Goal: Communication & Community: Answer question/provide support

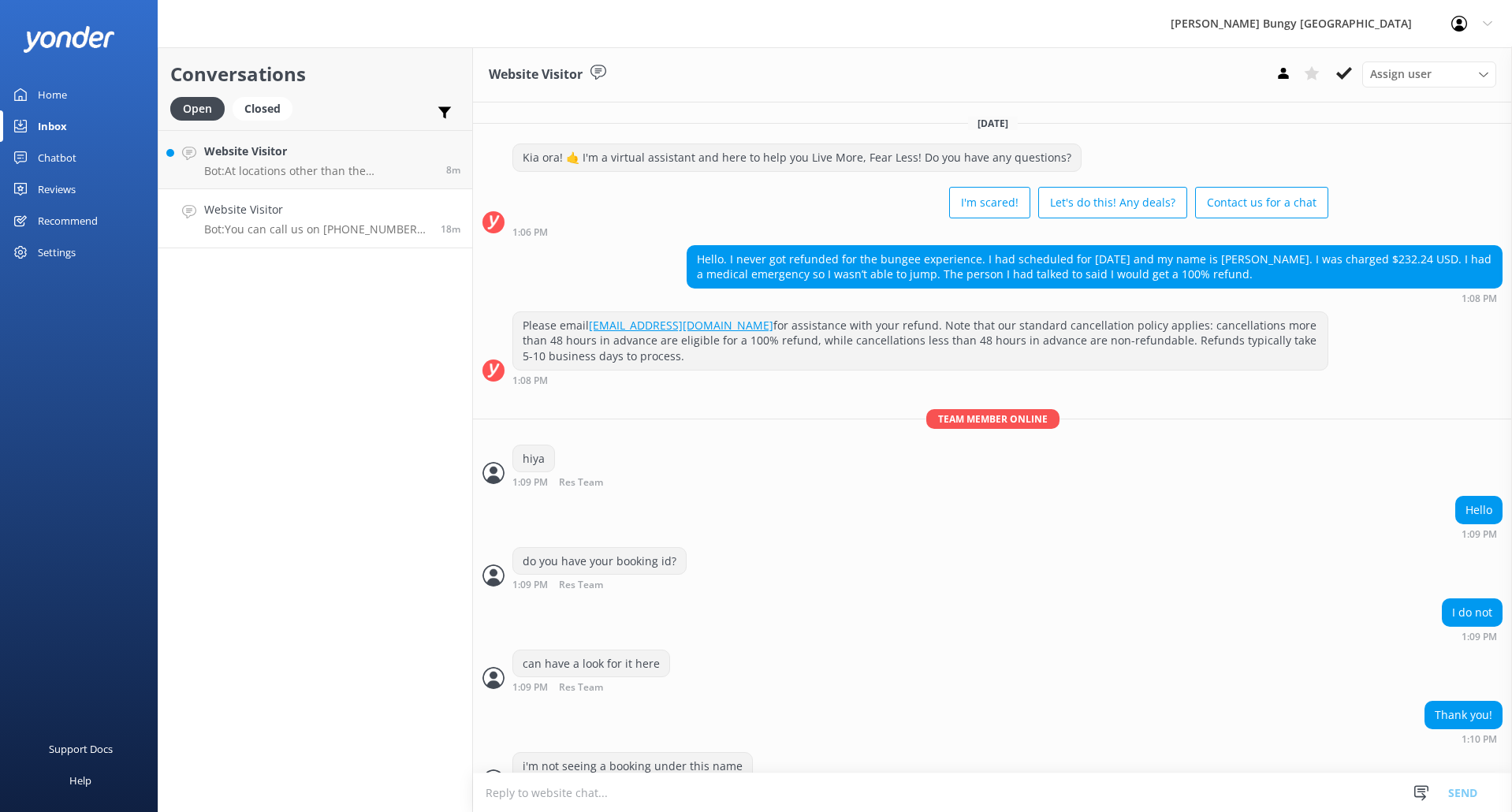
scroll to position [556, 0]
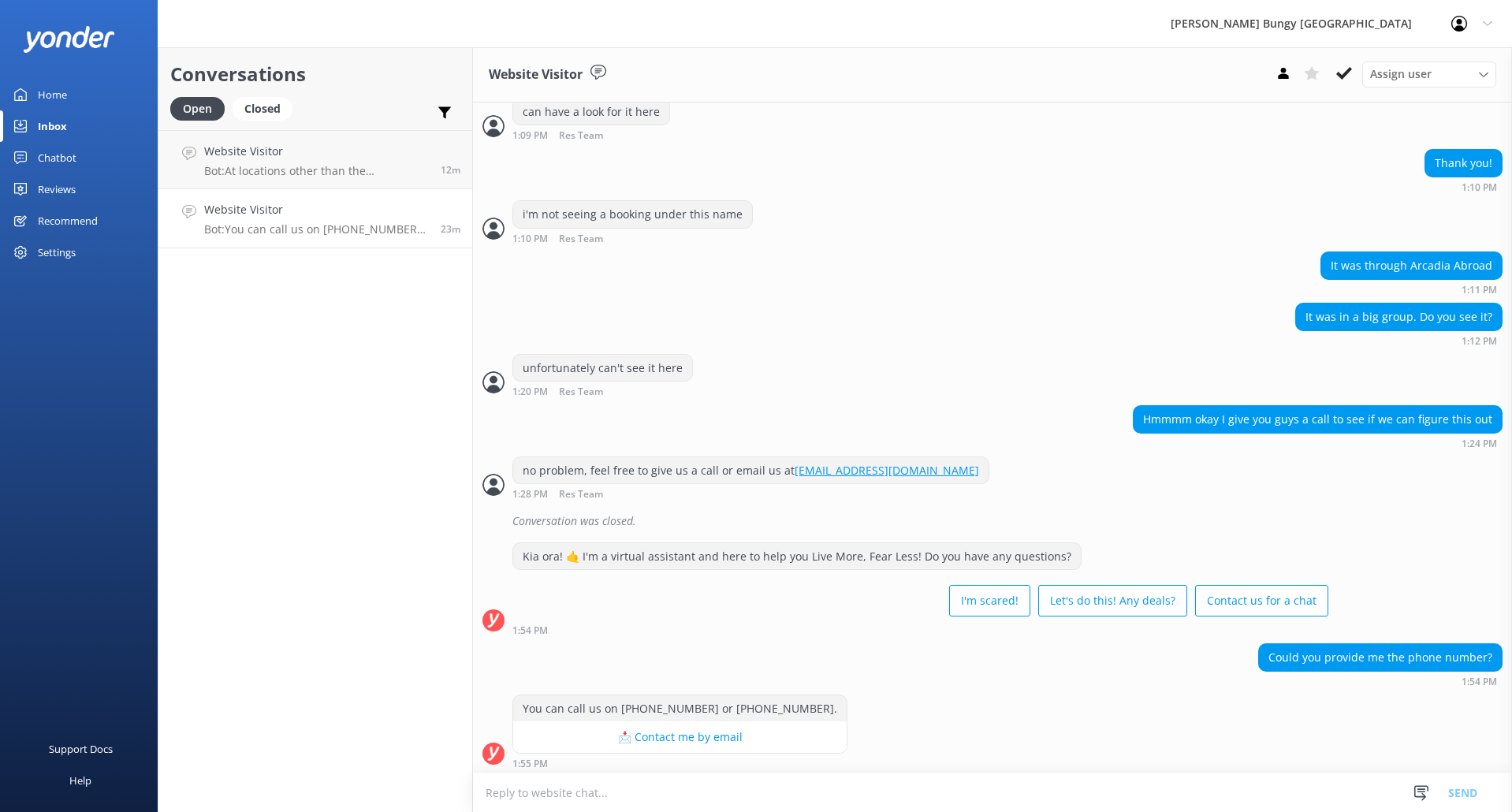
scroll to position [556, 0]
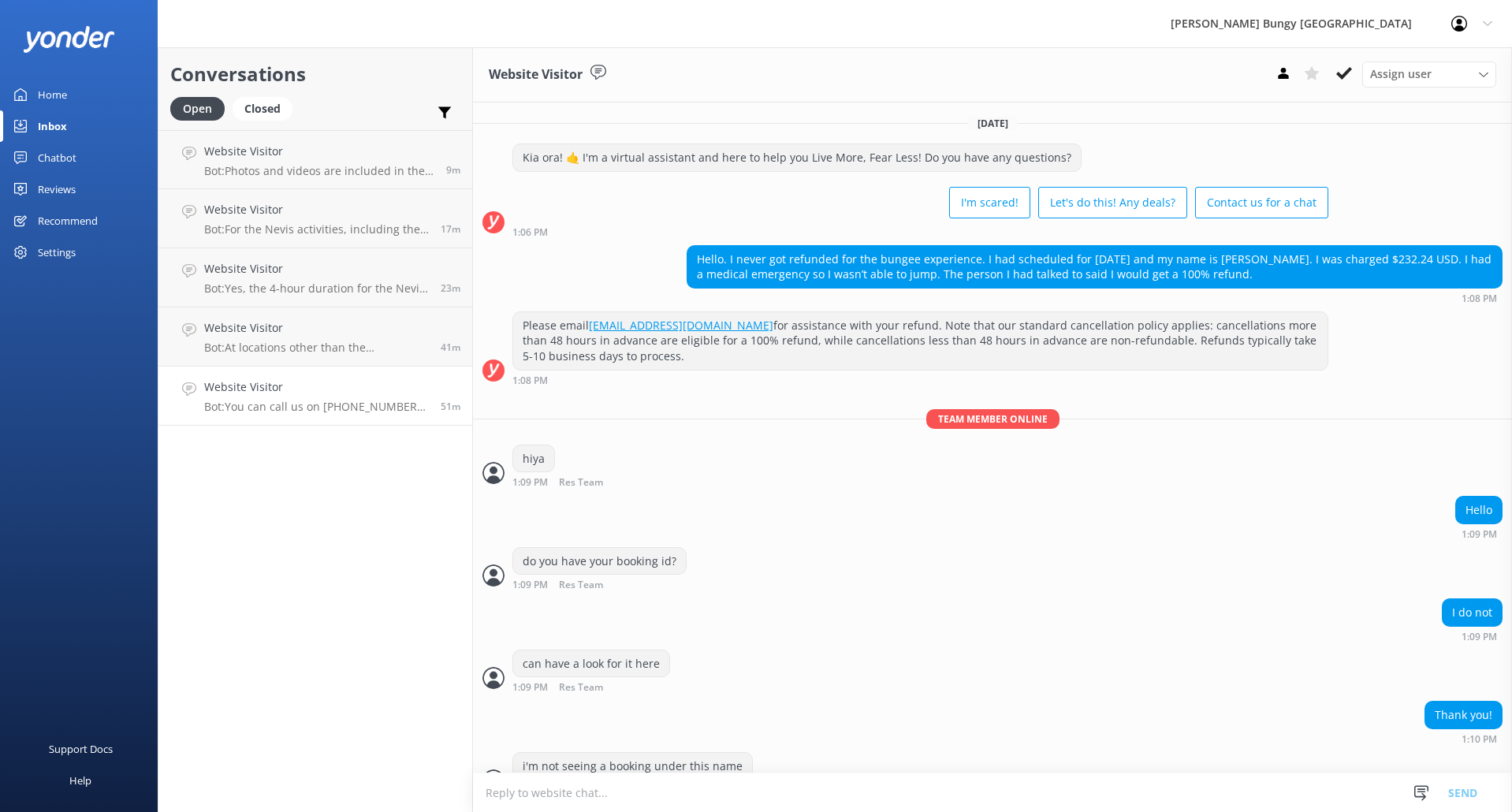
scroll to position [556, 0]
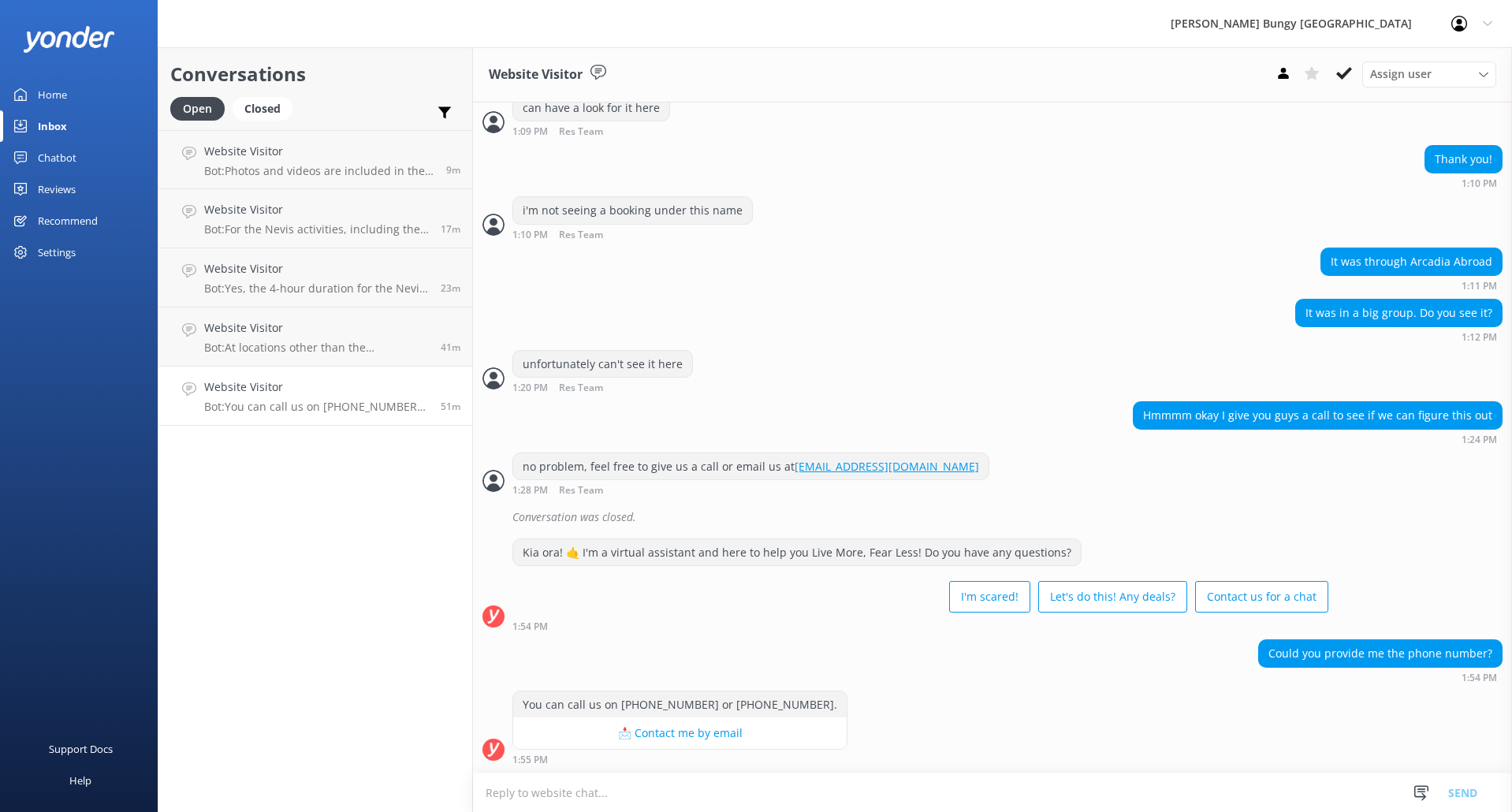
click at [336, 410] on p "Bot: You can call us on 0800 286 4958 or +64 3 450 1300." at bounding box center [316, 406] width 225 height 14
click at [380, 406] on p "Bot: You can call us on 0800 286 4958 or +64 3 450 1300." at bounding box center [316, 406] width 225 height 14
click at [1336, 70] on icon at bounding box center [1343, 73] width 16 height 16
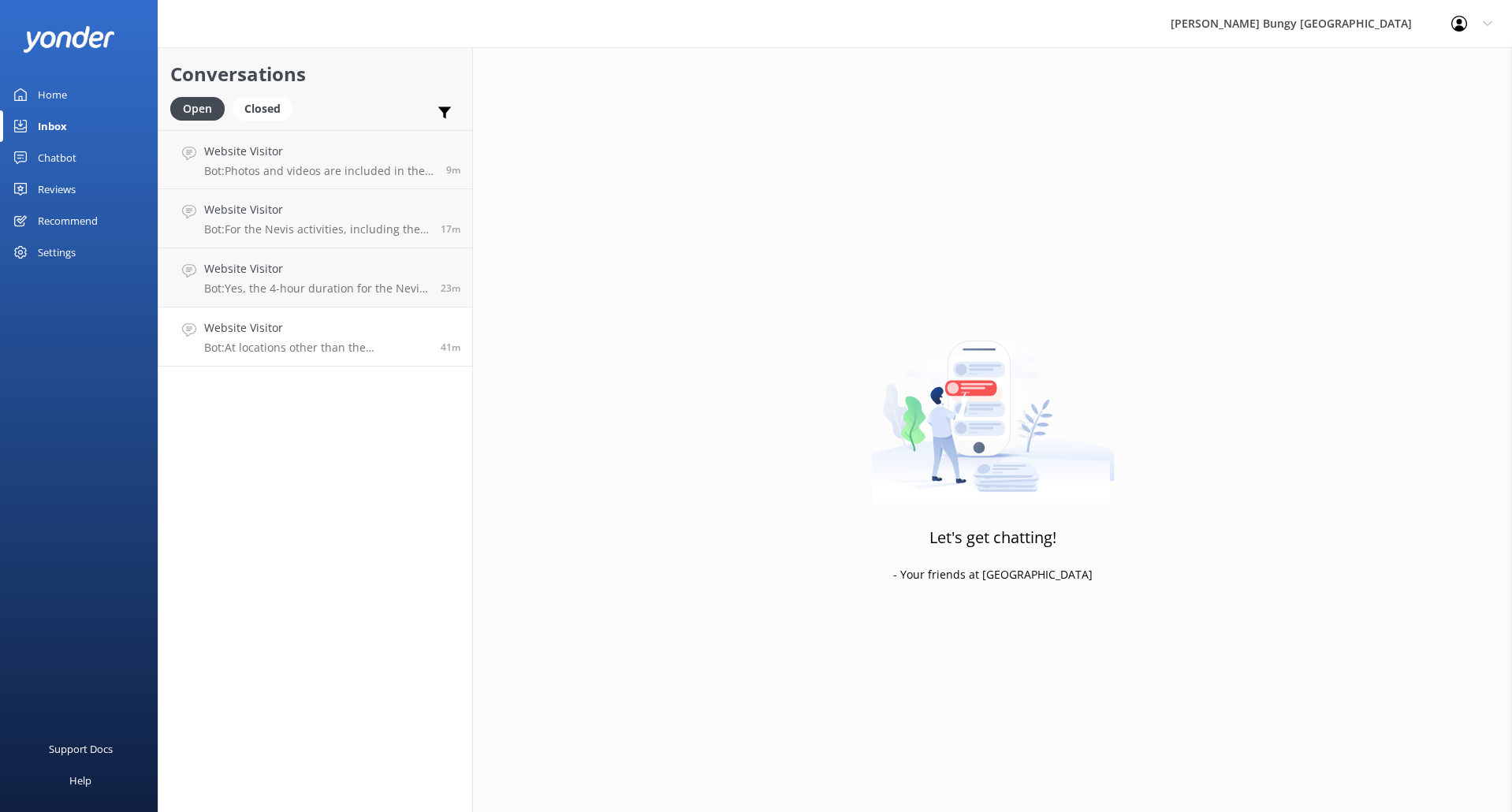
click at [314, 351] on p "Bot: At locations other than the Ledge Bungy, Taupo Bungy, and Auckland Bungy, …" at bounding box center [316, 347] width 225 height 14
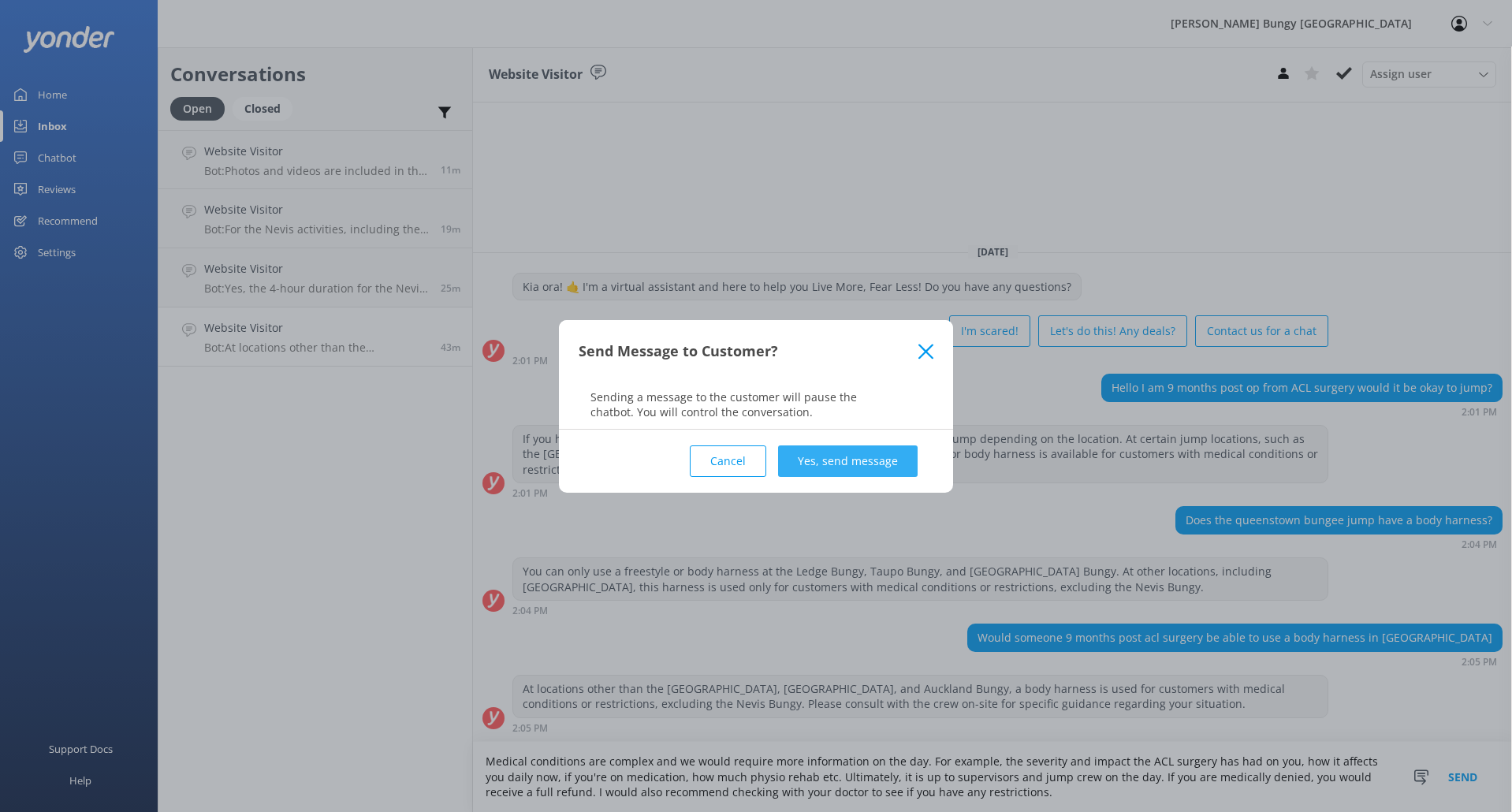
type textarea "Medical conditions are complex and we would require more information on the day…"
click at [852, 449] on button "Yes, send message" at bounding box center [847, 461] width 140 height 31
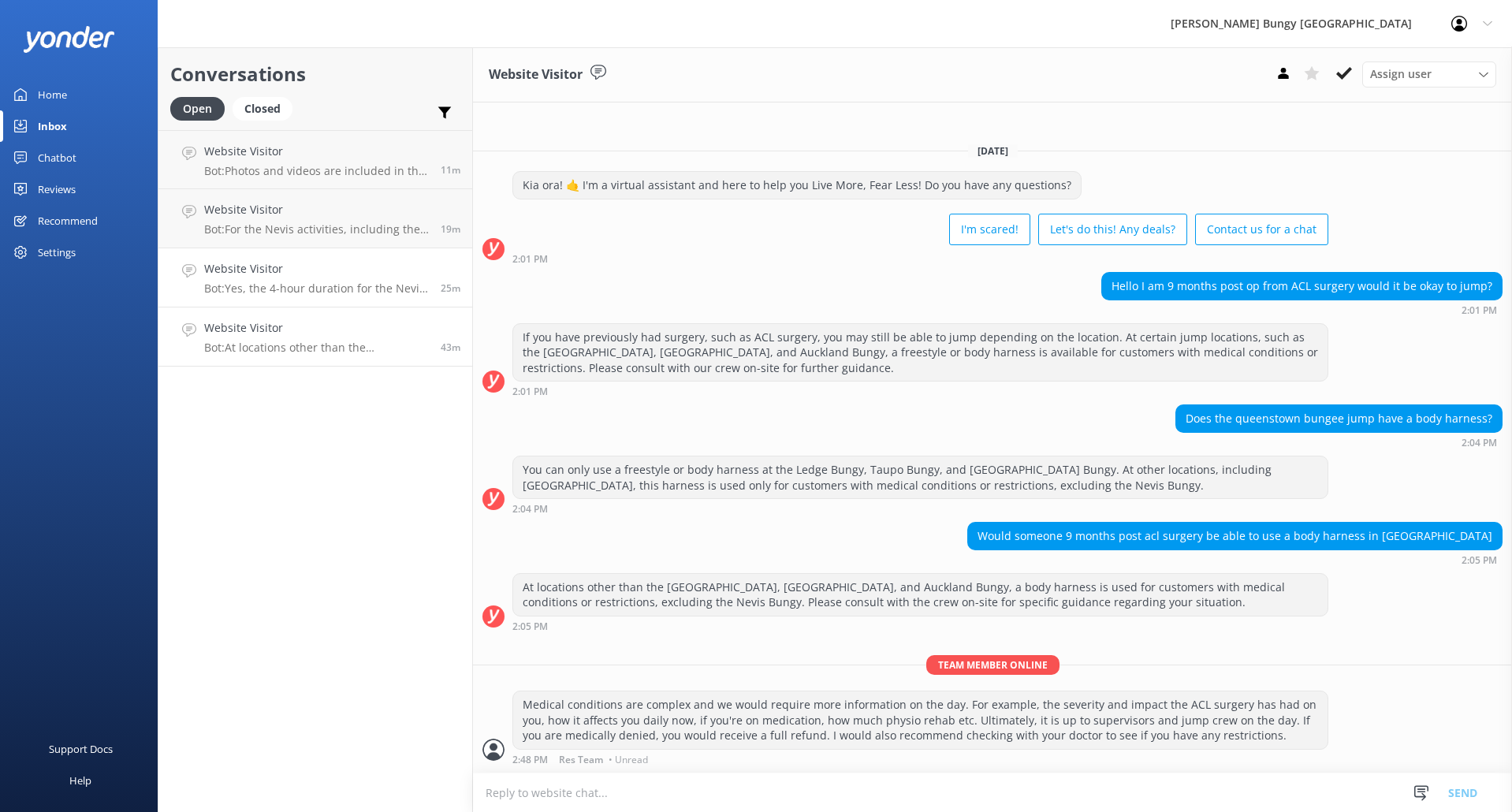
click at [310, 282] on p "Bot: Yes, the 4-hour duration for the Nevis Bungy Jump includes transport from …" at bounding box center [316, 288] width 225 height 14
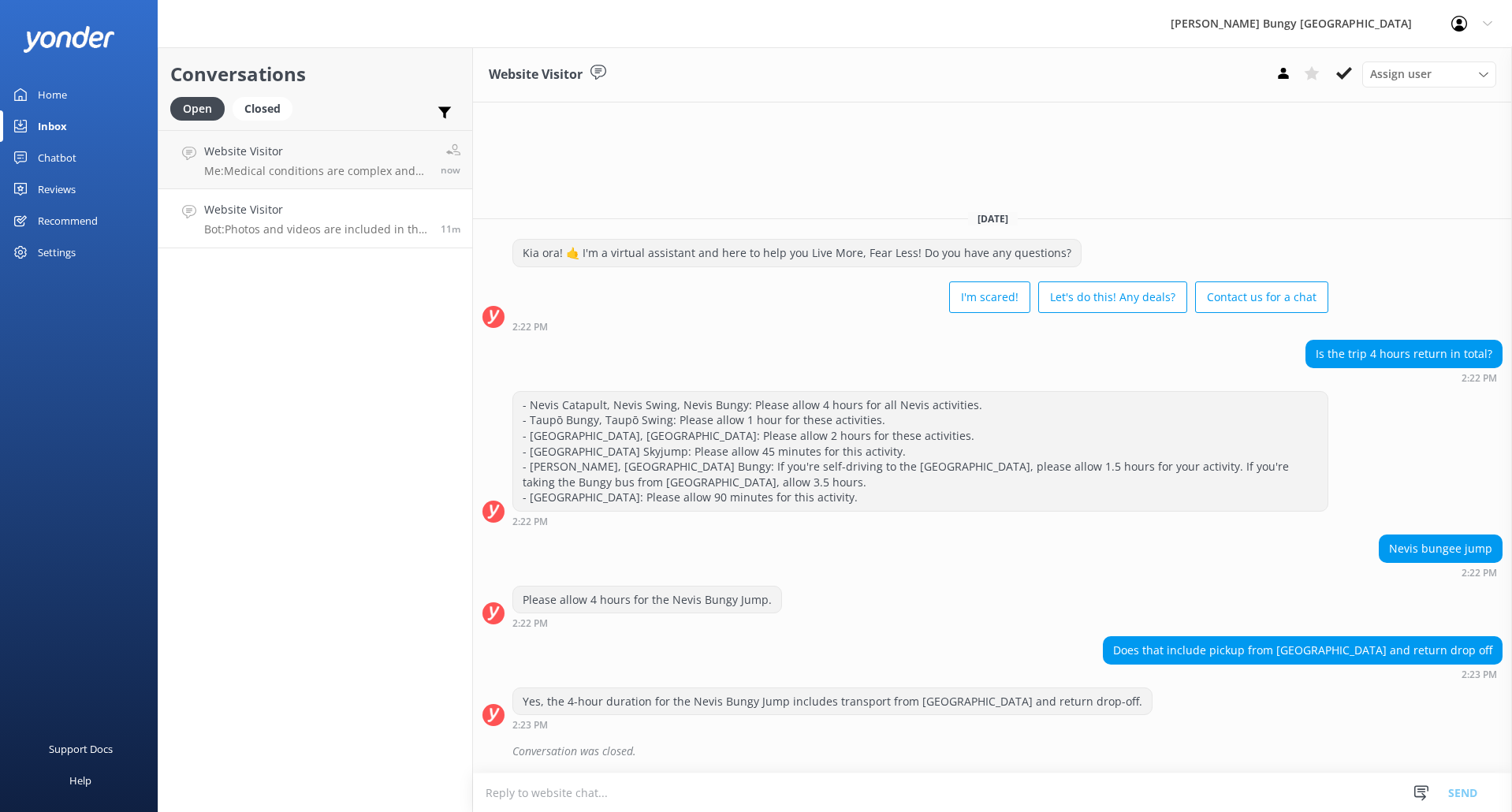
click at [314, 219] on div "Website Visitor Bot: Photos and videos are included in the price of all our act…" at bounding box center [316, 218] width 225 height 34
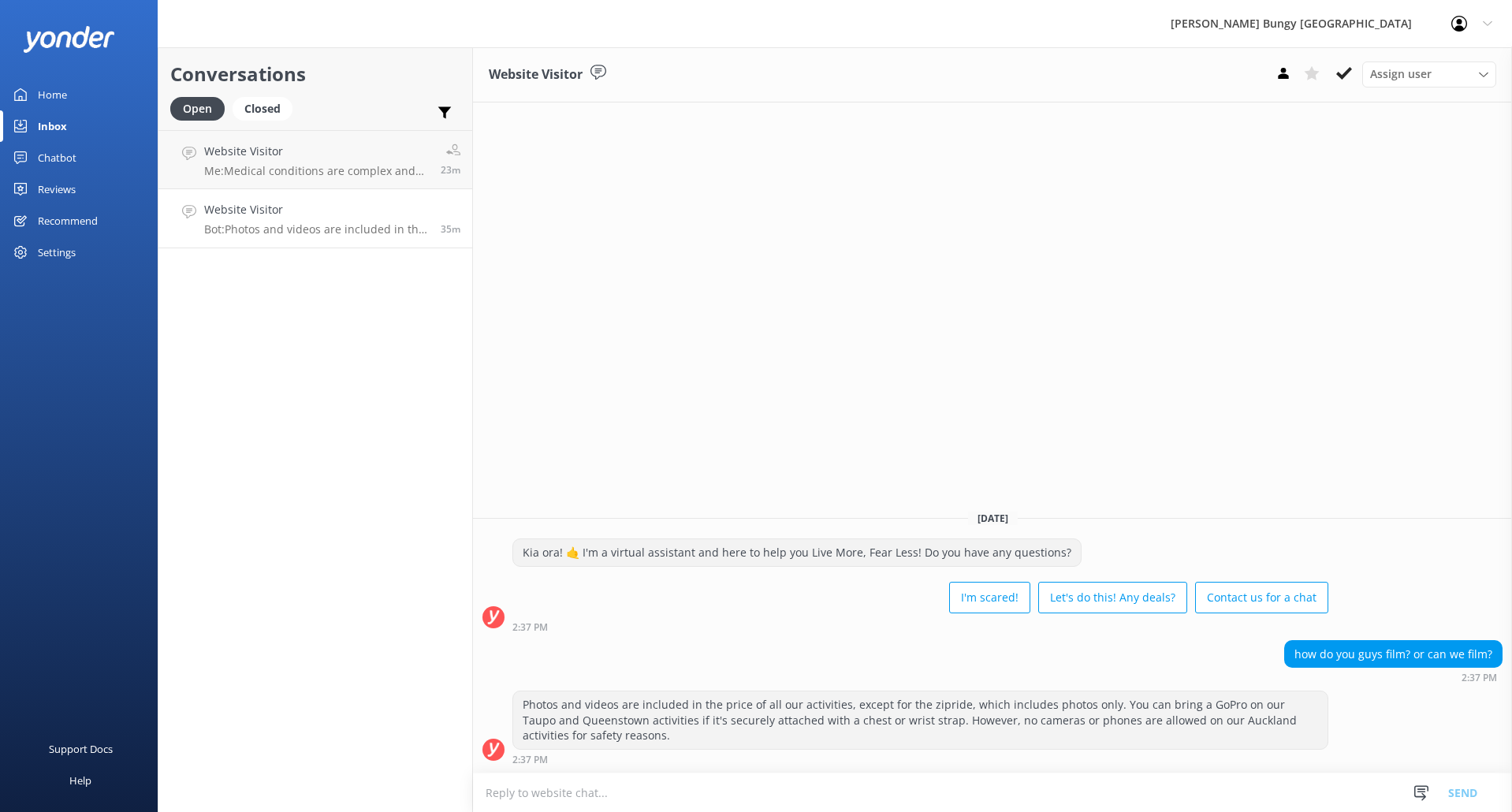
click at [354, 210] on h4 "Website Visitor" at bounding box center [316, 209] width 225 height 17
click at [1335, 71] on button at bounding box center [1344, 73] width 29 height 24
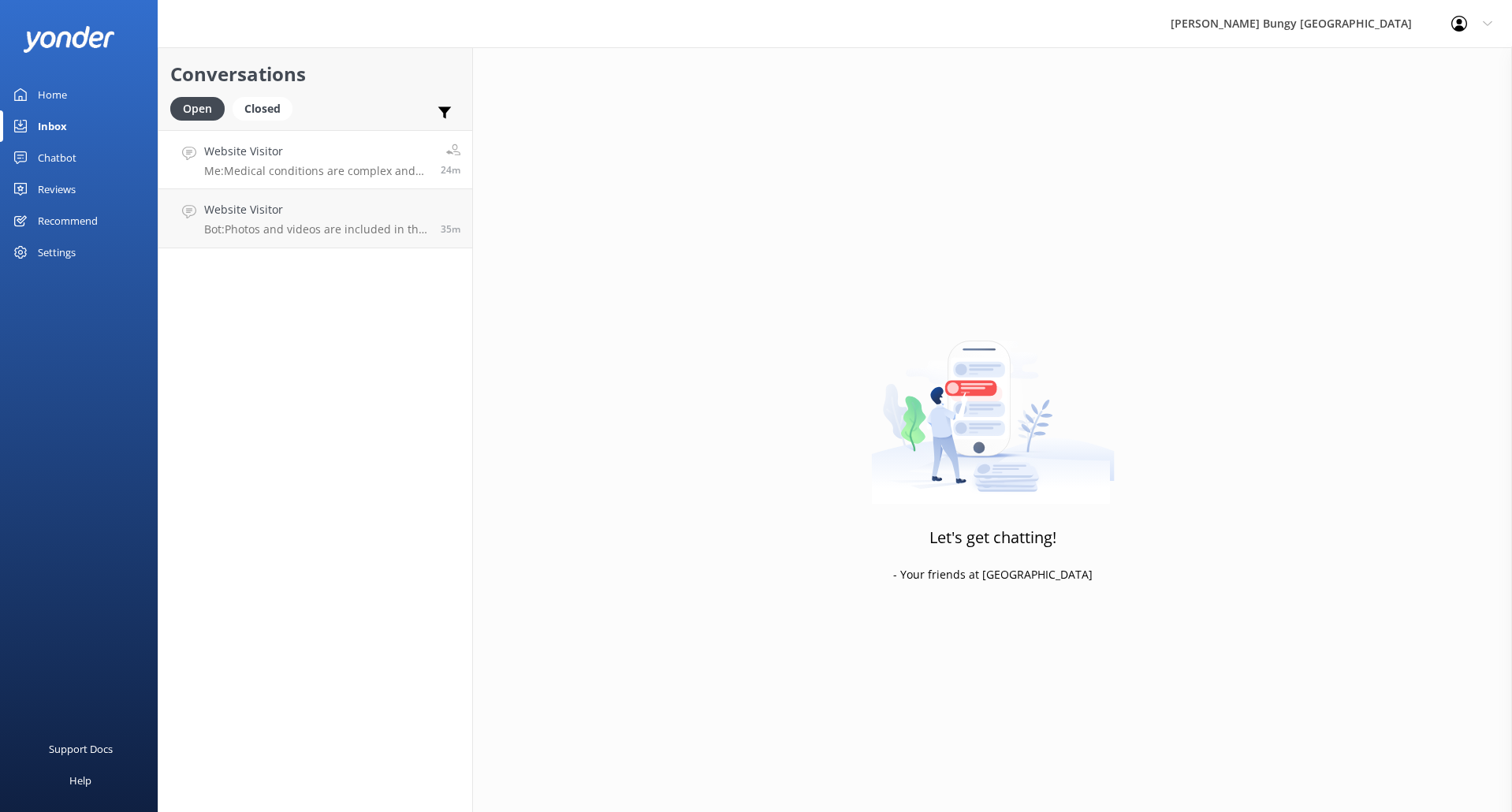
click at [317, 164] on p "Me: Medical conditions are complex and we would require more information on the…" at bounding box center [316, 170] width 225 height 14
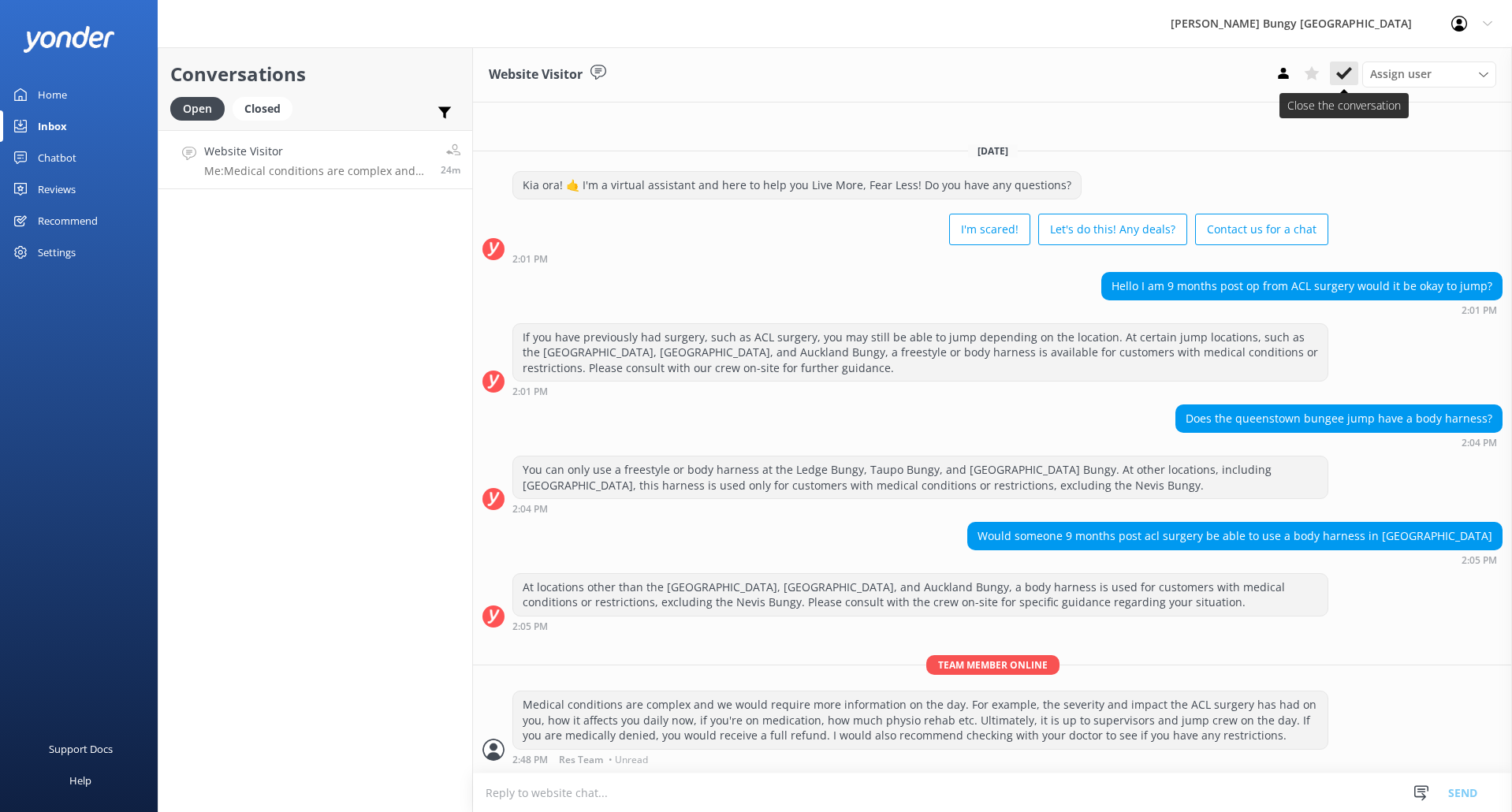
click at [1345, 67] on icon at bounding box center [1343, 73] width 16 height 16
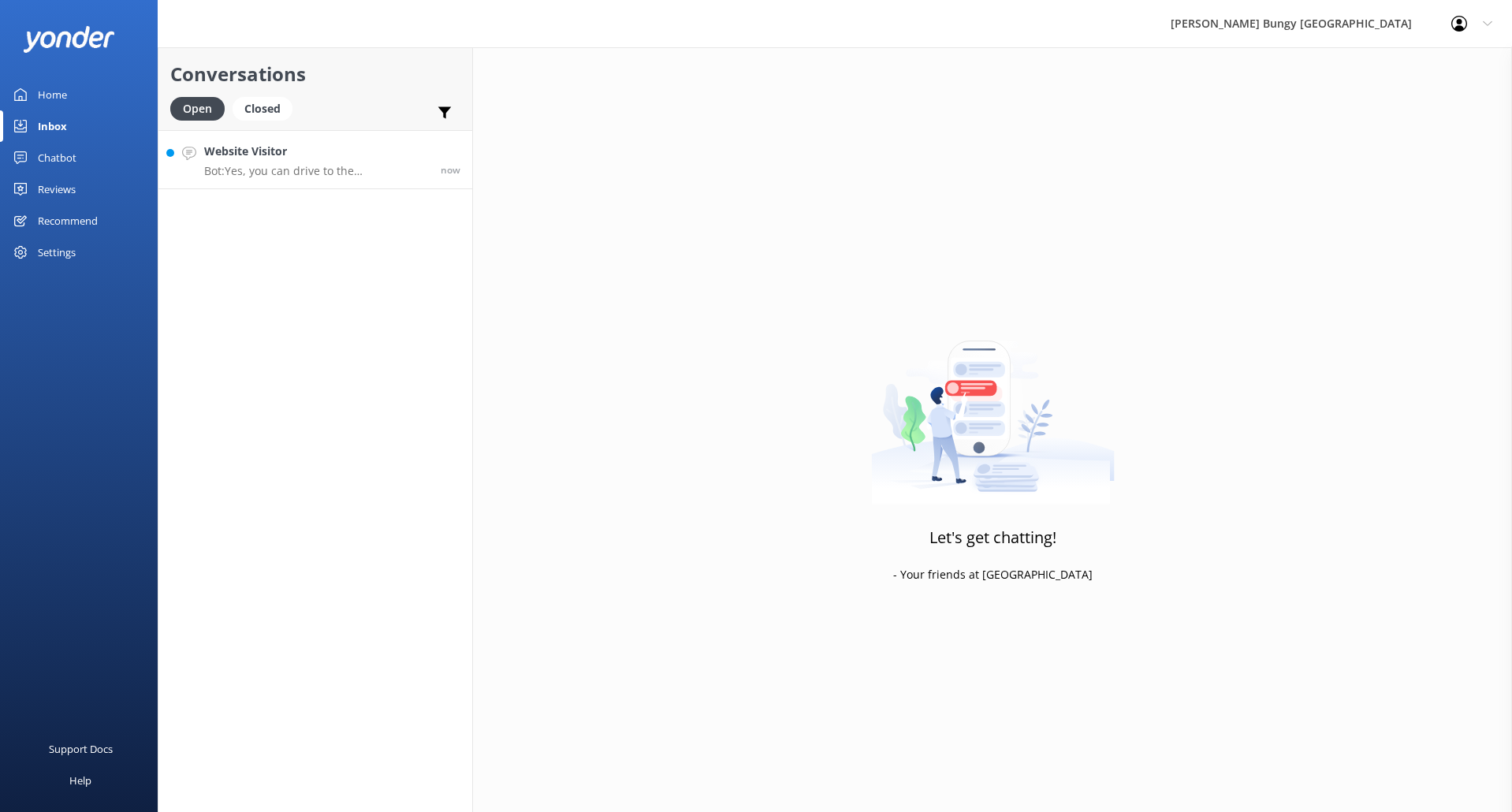
click at [310, 181] on link "Website Visitor Bot: Yes, you can drive to the Kawarau location for your jump. …" at bounding box center [315, 160] width 314 height 59
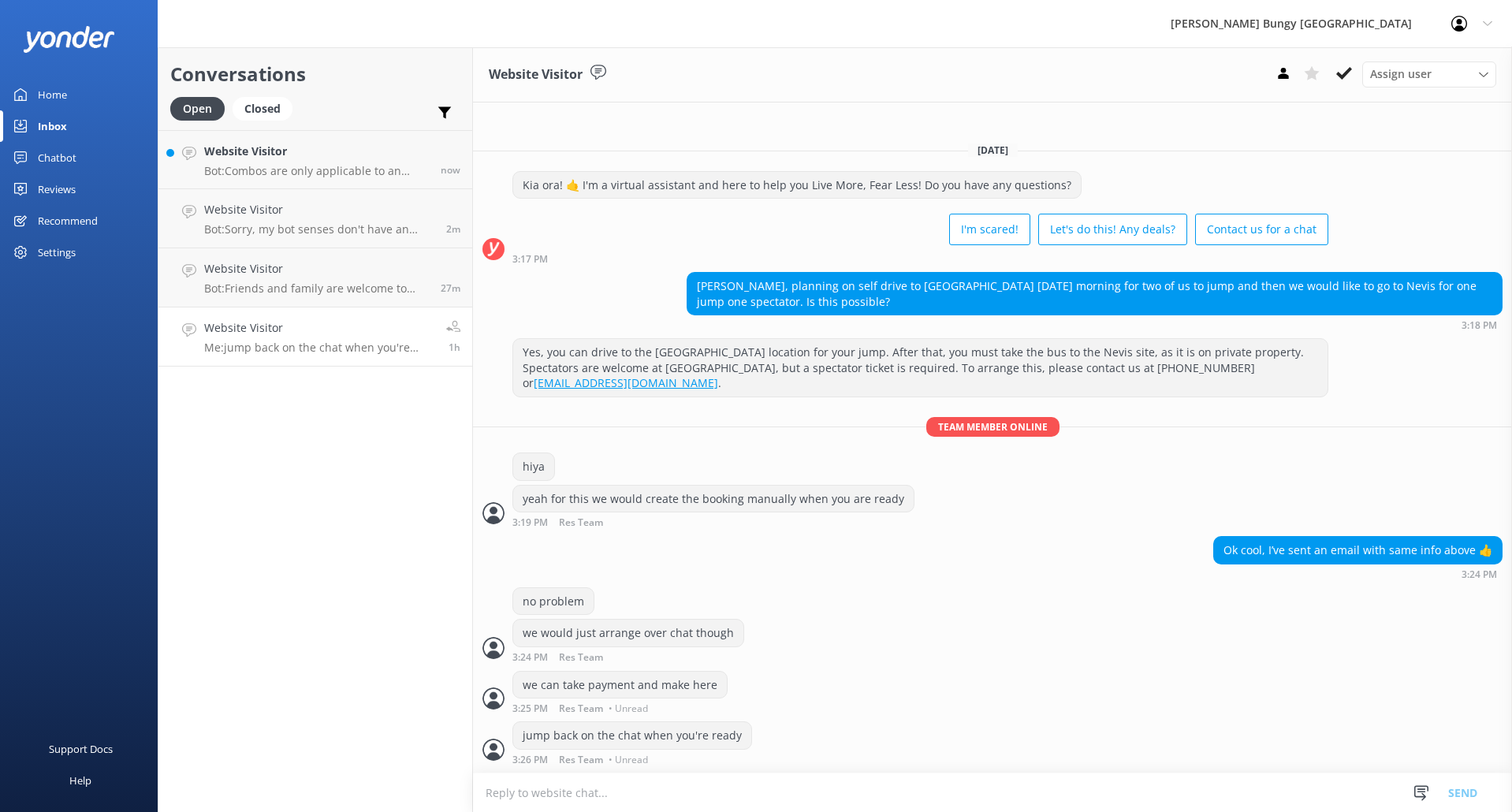
click at [350, 345] on p "Me: jump back on the chat when you're ready" at bounding box center [319, 347] width 230 height 14
click at [337, 287] on p "Bot: Friends and family are welcome to watch! All our sites accommodate spectat…" at bounding box center [316, 288] width 225 height 14
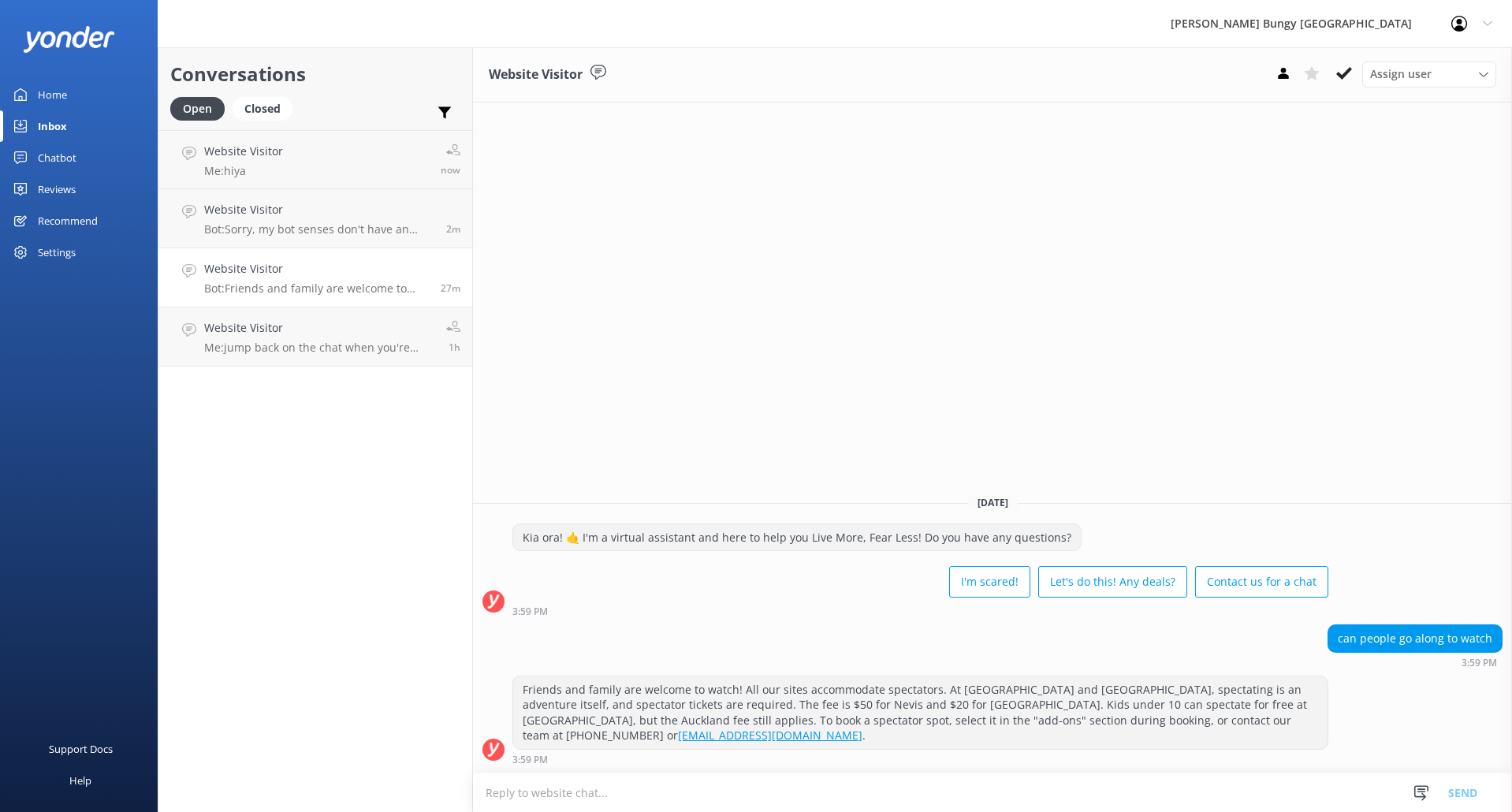
click at [350, 288] on p "Bot: Friends and family are welcome to watch! All our sites accommodate spectat…" at bounding box center [316, 288] width 225 height 14
click at [1344, 76] on use at bounding box center [1343, 72] width 16 height 12
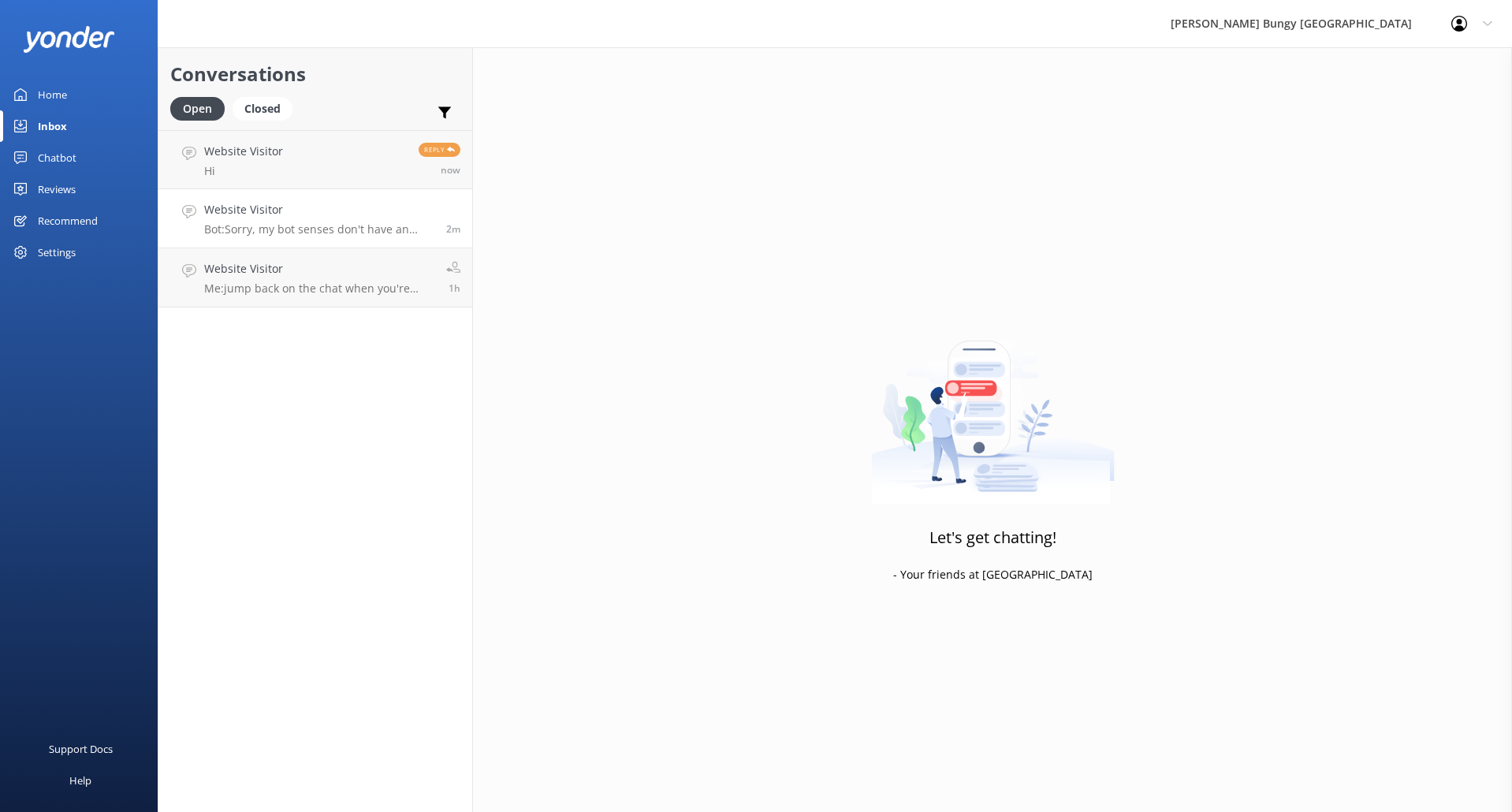
click at [337, 227] on p "Bot: Sorry, my bot senses don't have an answer for that, please try and rephras…" at bounding box center [319, 228] width 230 height 14
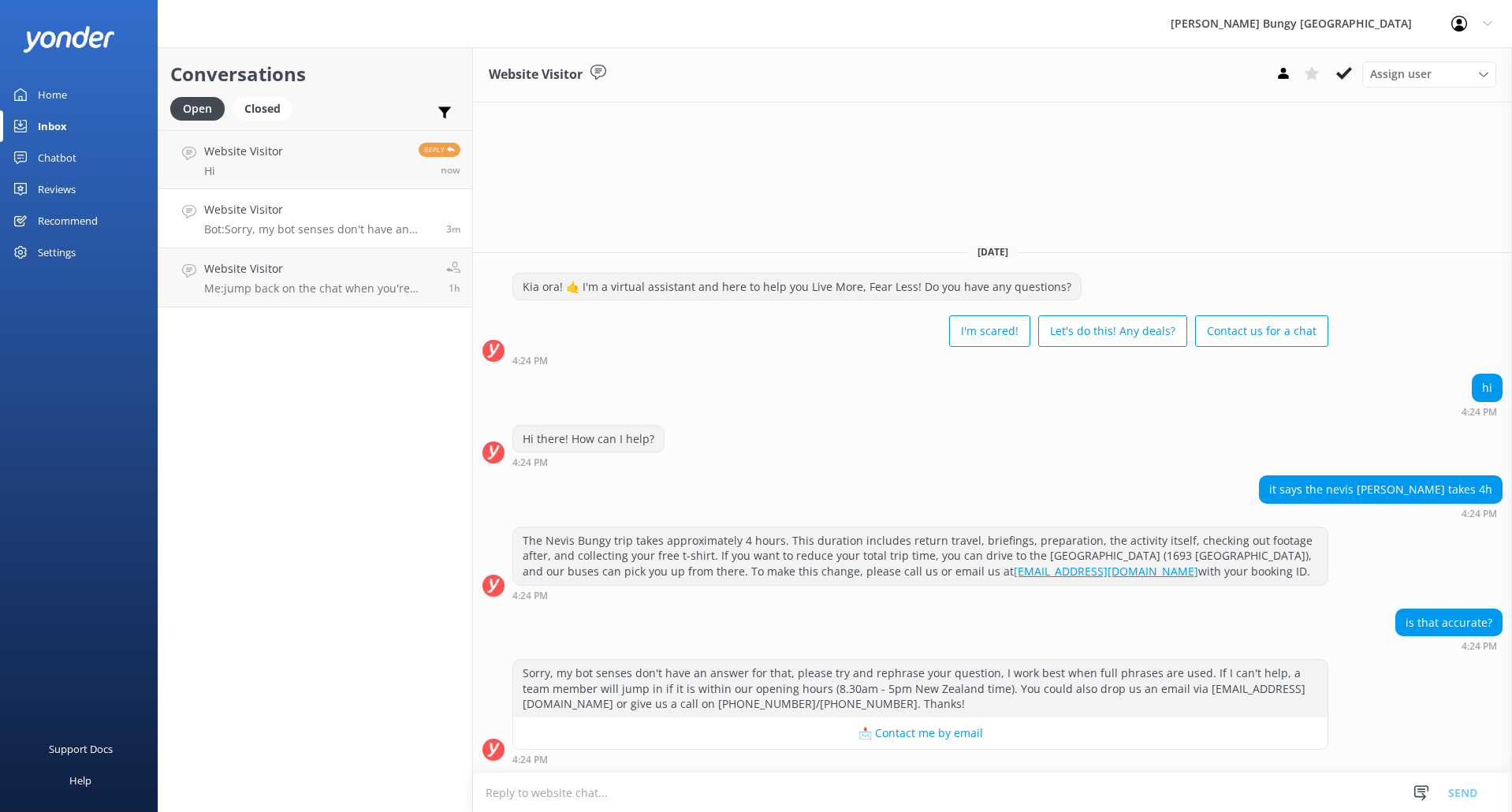
click at [768, 781] on textarea at bounding box center [992, 792] width 1039 height 39
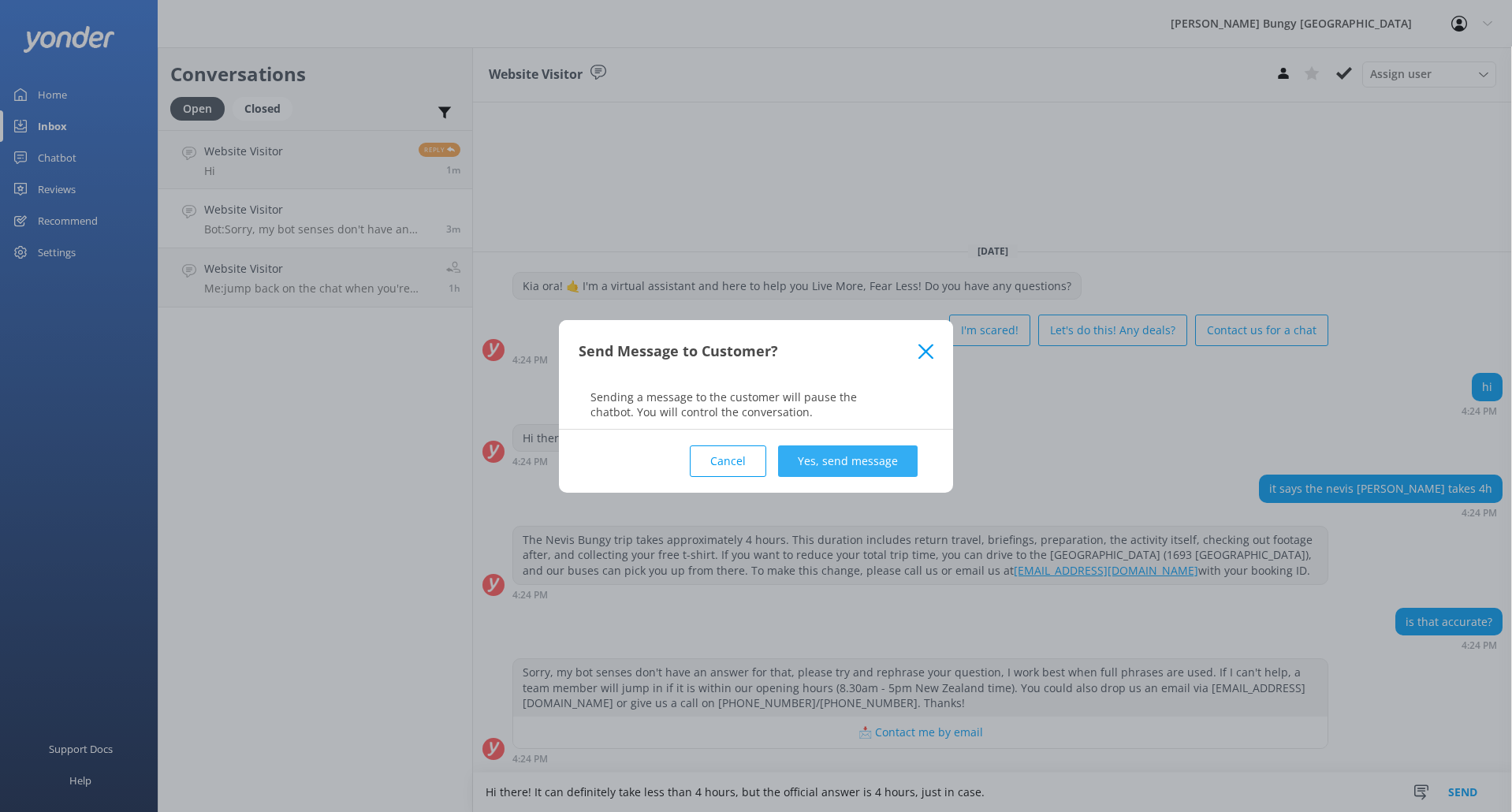
type textarea "Hi there! It can definitely take less than 4 hours, but the official answer is …"
click at [823, 452] on button "Yes, send message" at bounding box center [847, 461] width 140 height 31
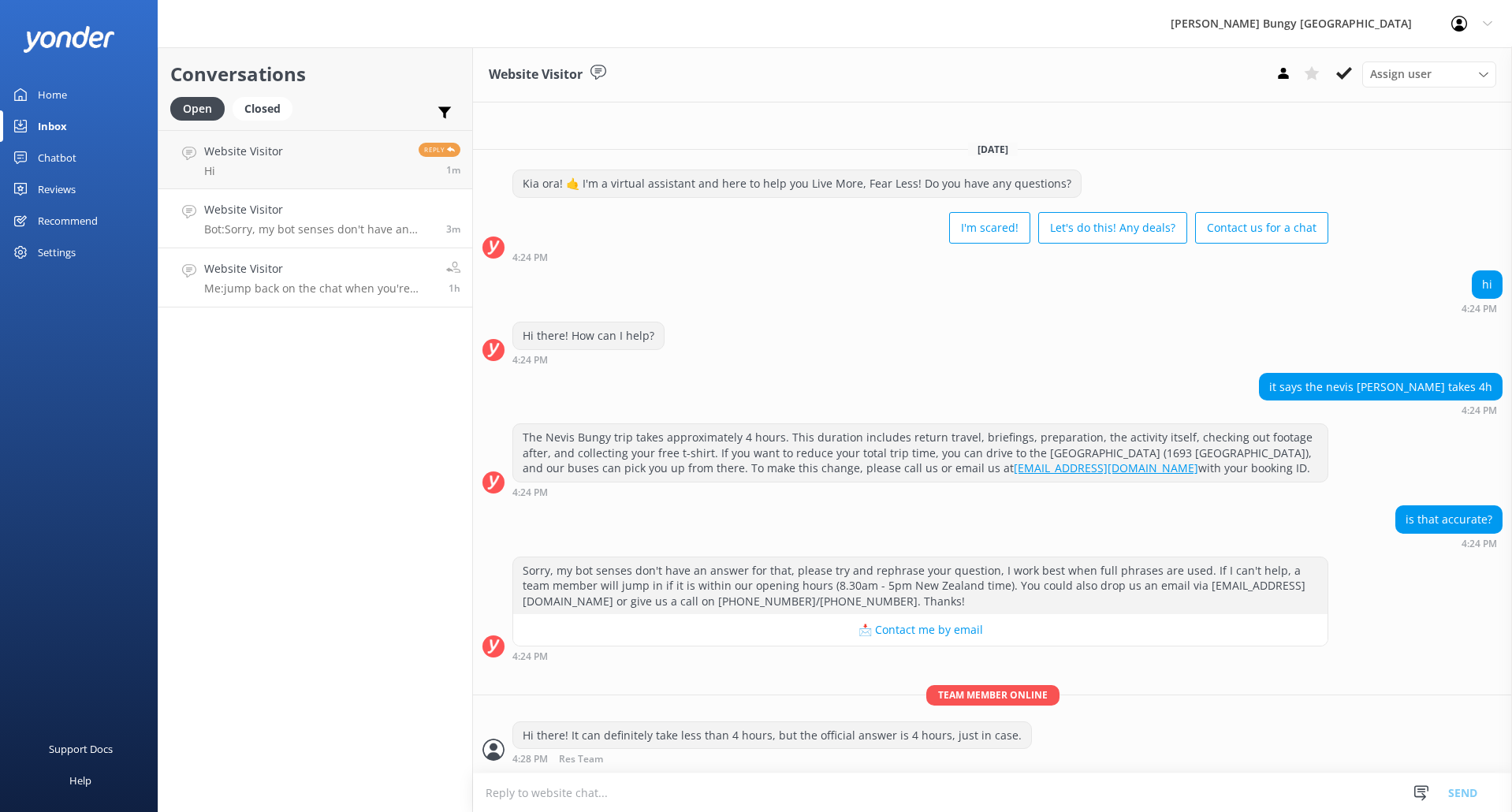
click at [344, 271] on h4 "Website Visitor" at bounding box center [319, 268] width 230 height 17
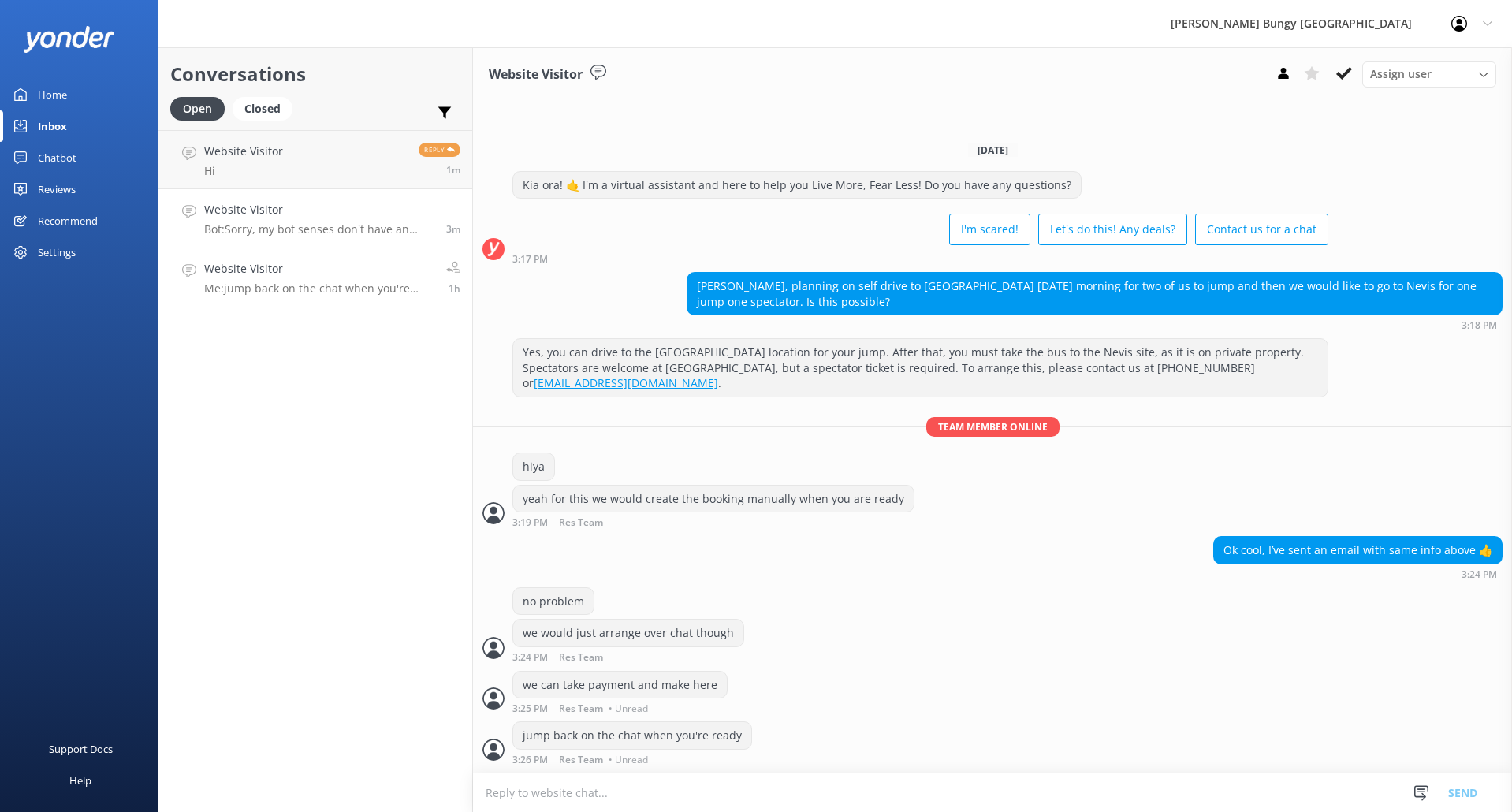
click at [326, 218] on div "Website Visitor Bot: Sorry, my bot senses don't have an answer for that, please…" at bounding box center [319, 218] width 230 height 34
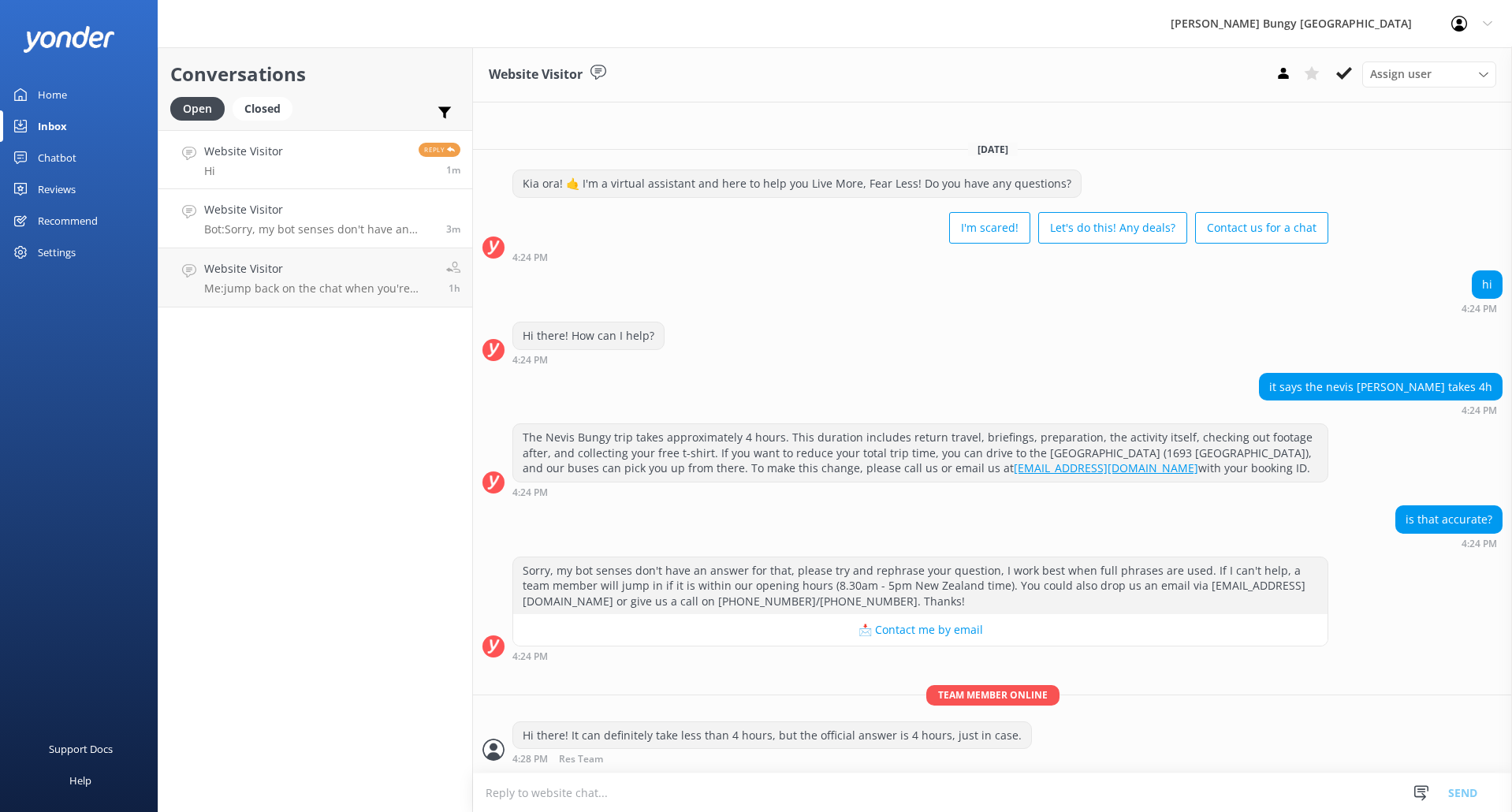
click at [313, 154] on link "Website Visitor Hi Reply 1m" at bounding box center [315, 160] width 314 height 59
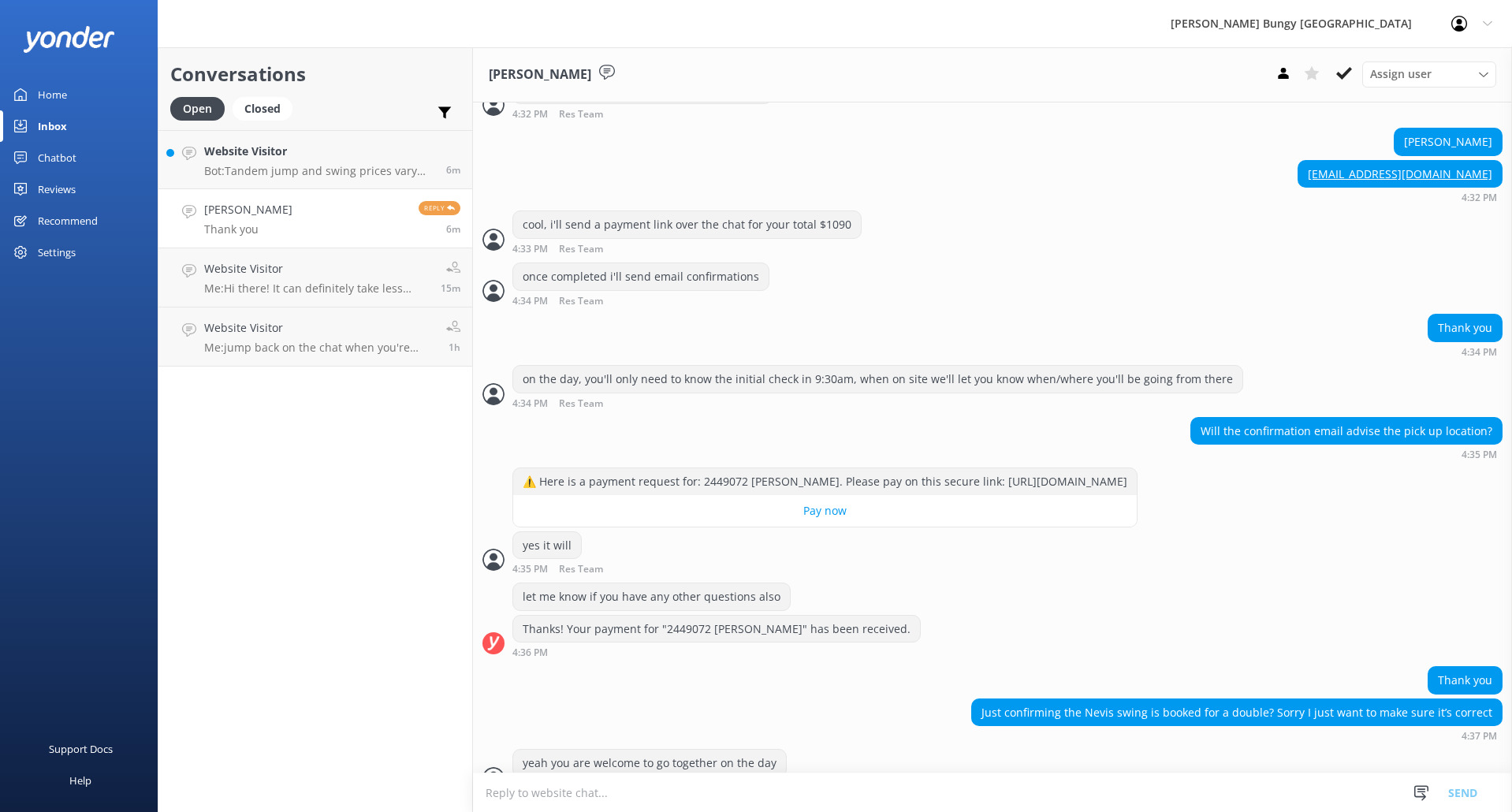
scroll to position [1142, 0]
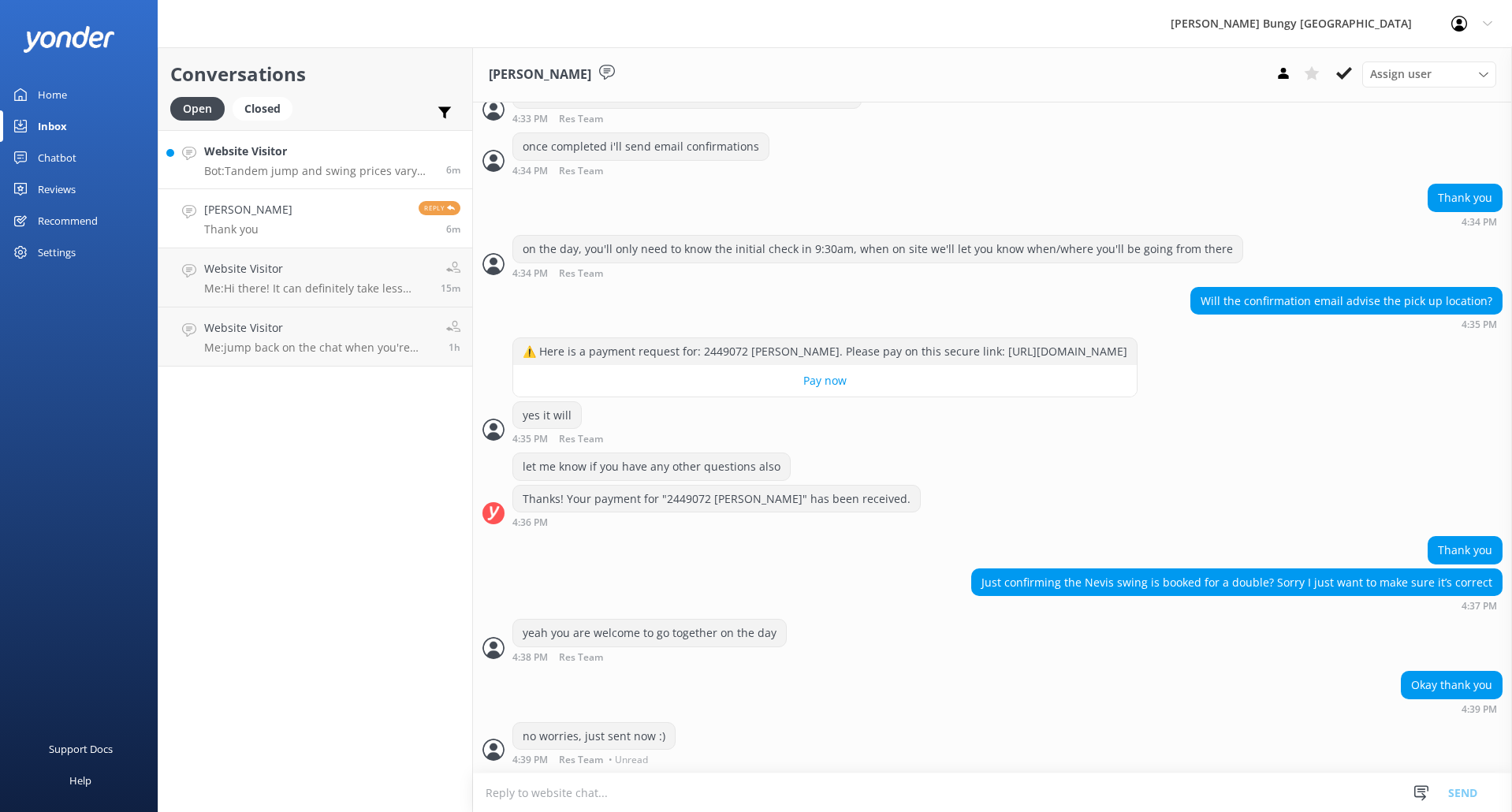
click at [290, 168] on p "Bot: Tandem jump and swing prices vary based on location, activity, and fare ty…" at bounding box center [319, 170] width 230 height 14
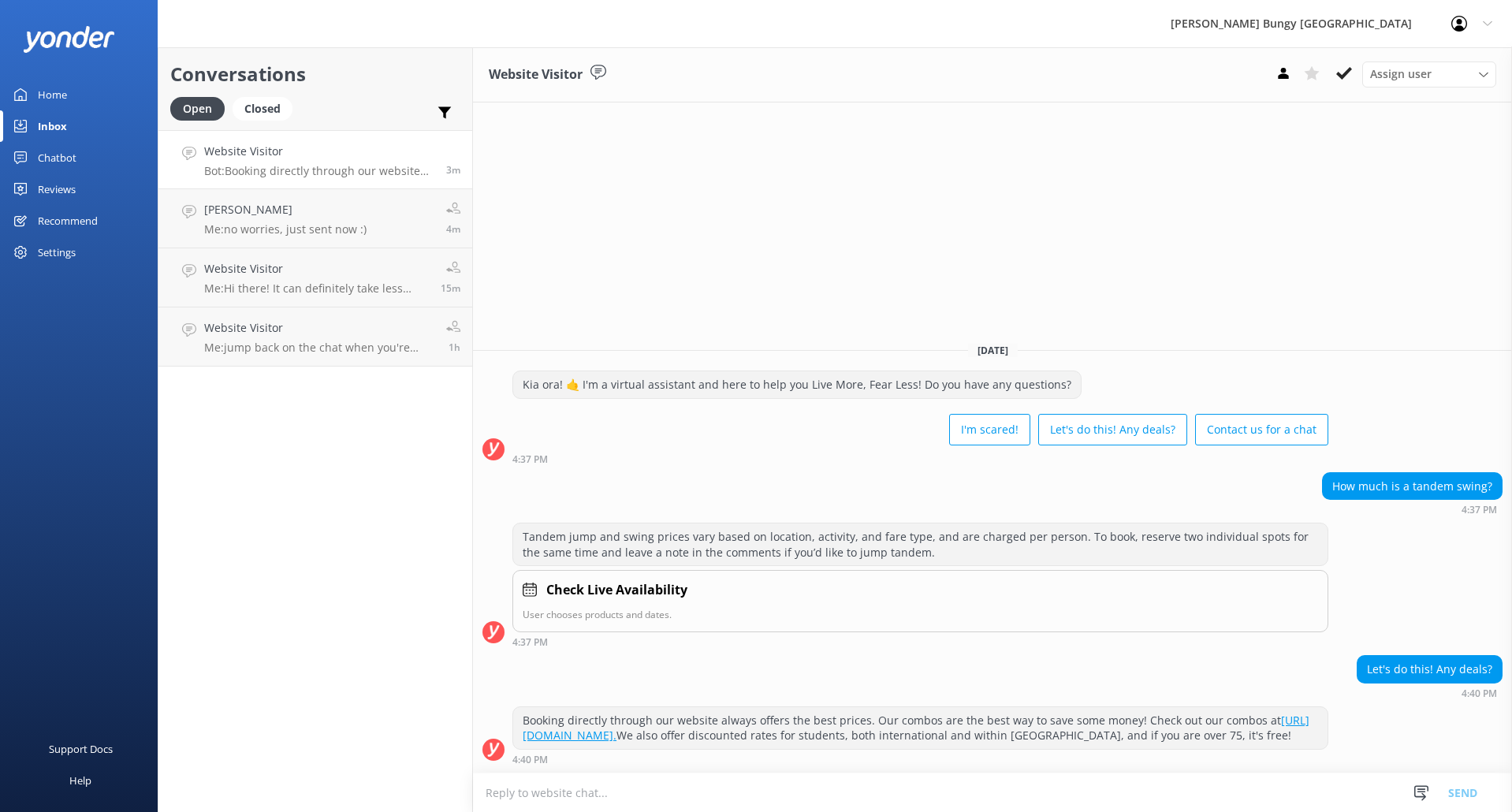
click at [291, 155] on h4 "Website Visitor" at bounding box center [319, 151] width 230 height 17
click at [290, 208] on h4 "[PERSON_NAME]" at bounding box center [285, 209] width 163 height 17
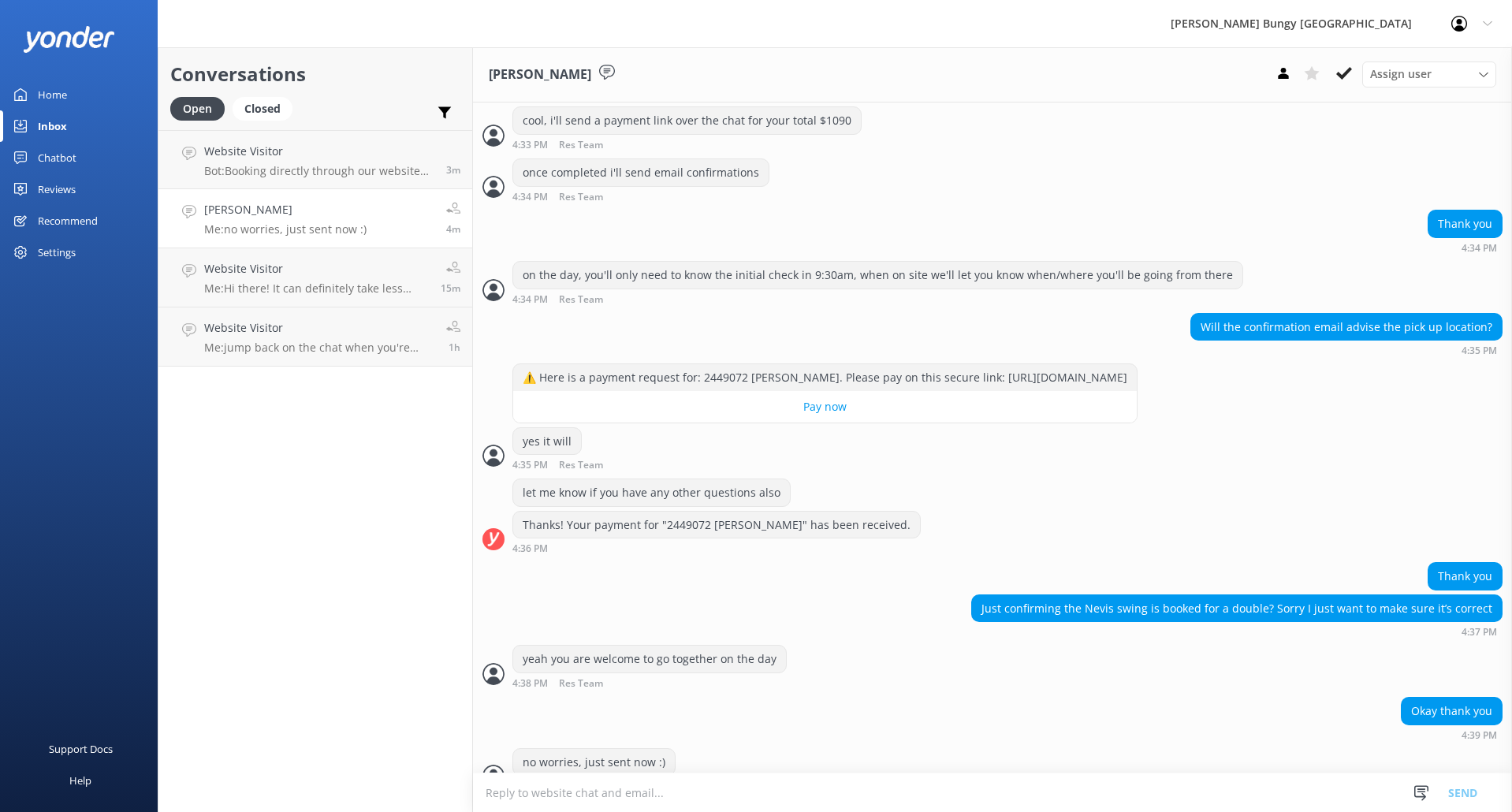
scroll to position [1142, 0]
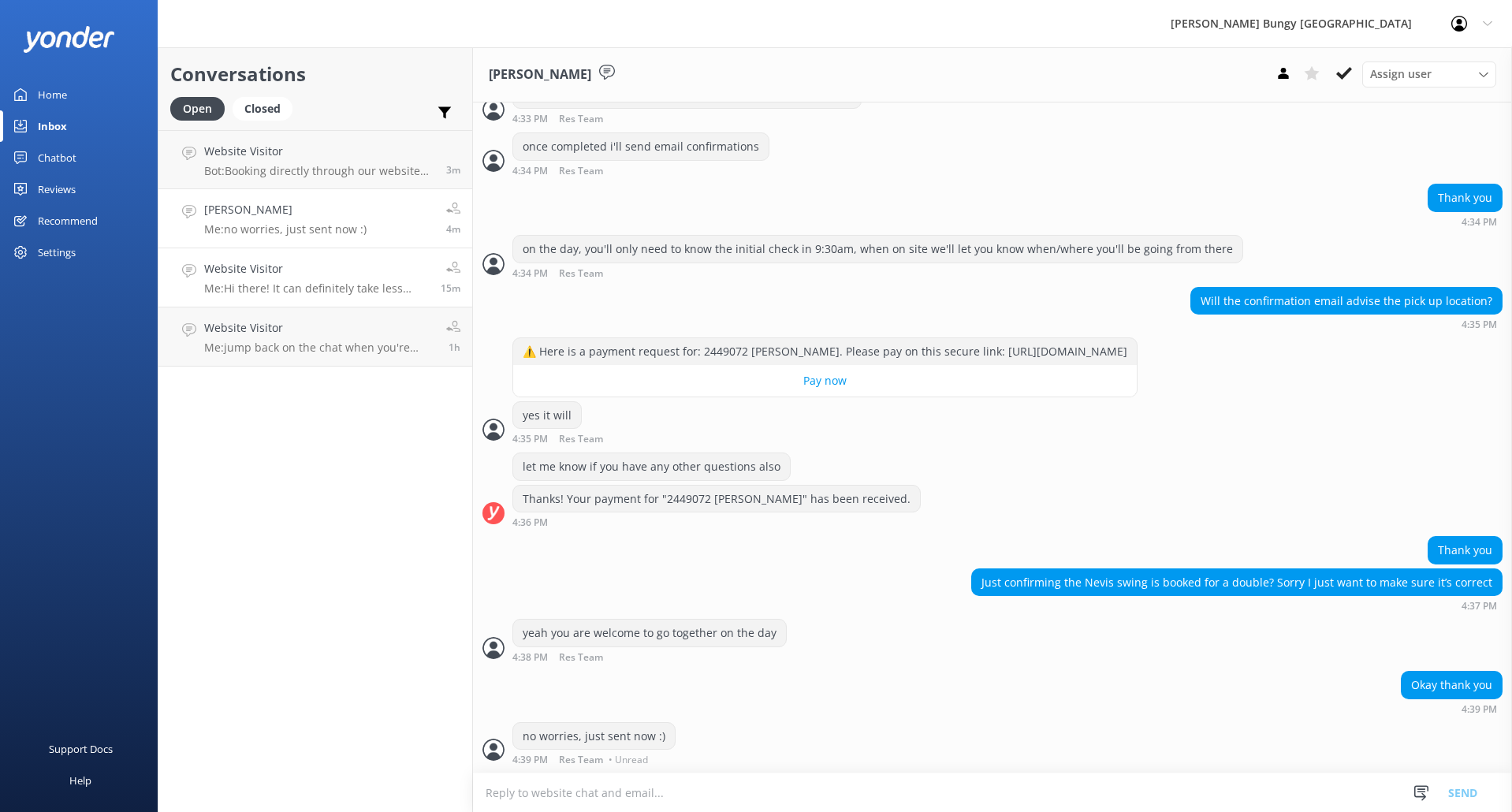
click at [288, 271] on h4 "Website Visitor" at bounding box center [316, 268] width 225 height 17
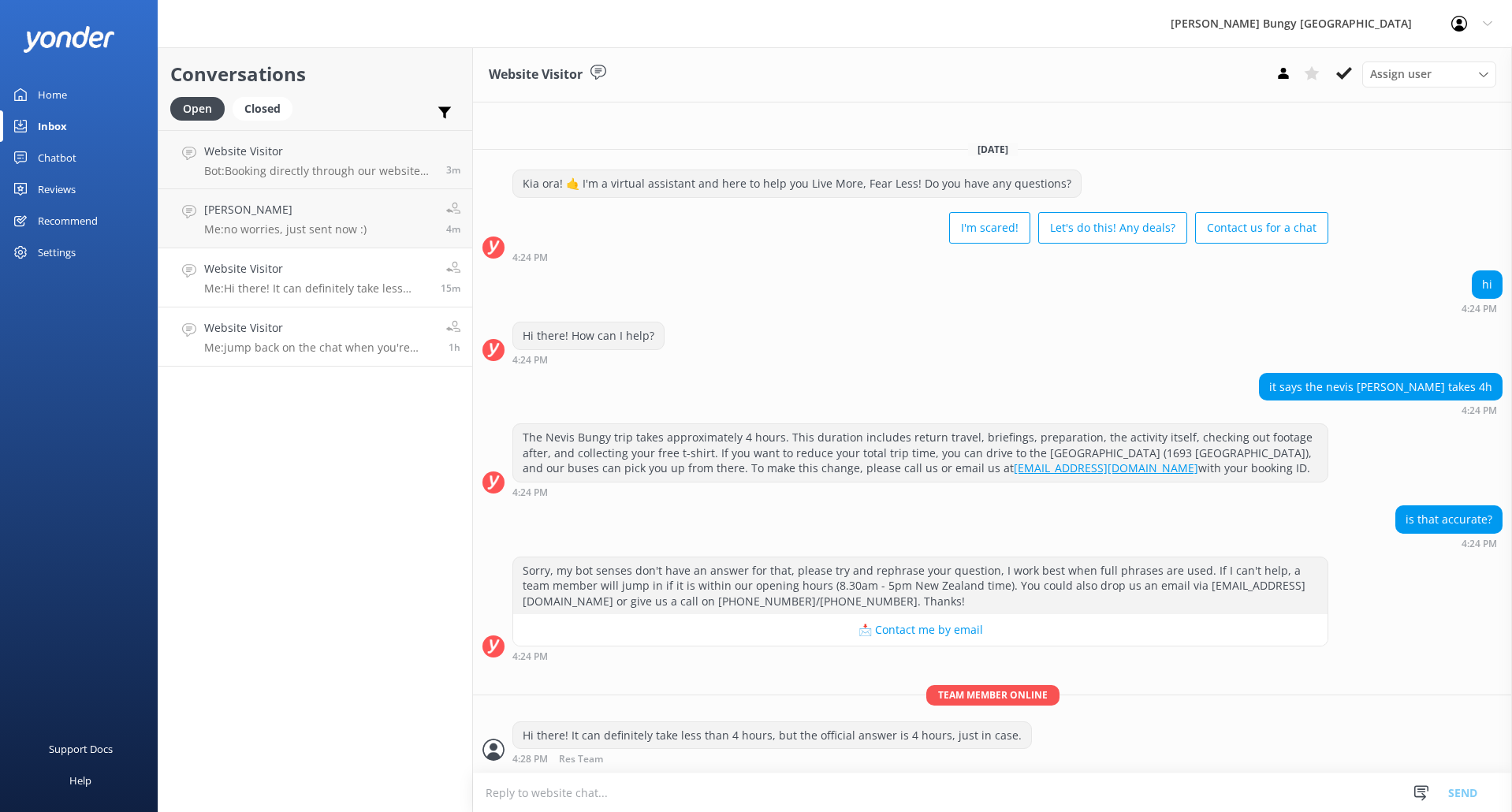
click at [289, 337] on div "Website Visitor Me: jump back on the chat when you're ready" at bounding box center [319, 336] width 230 height 34
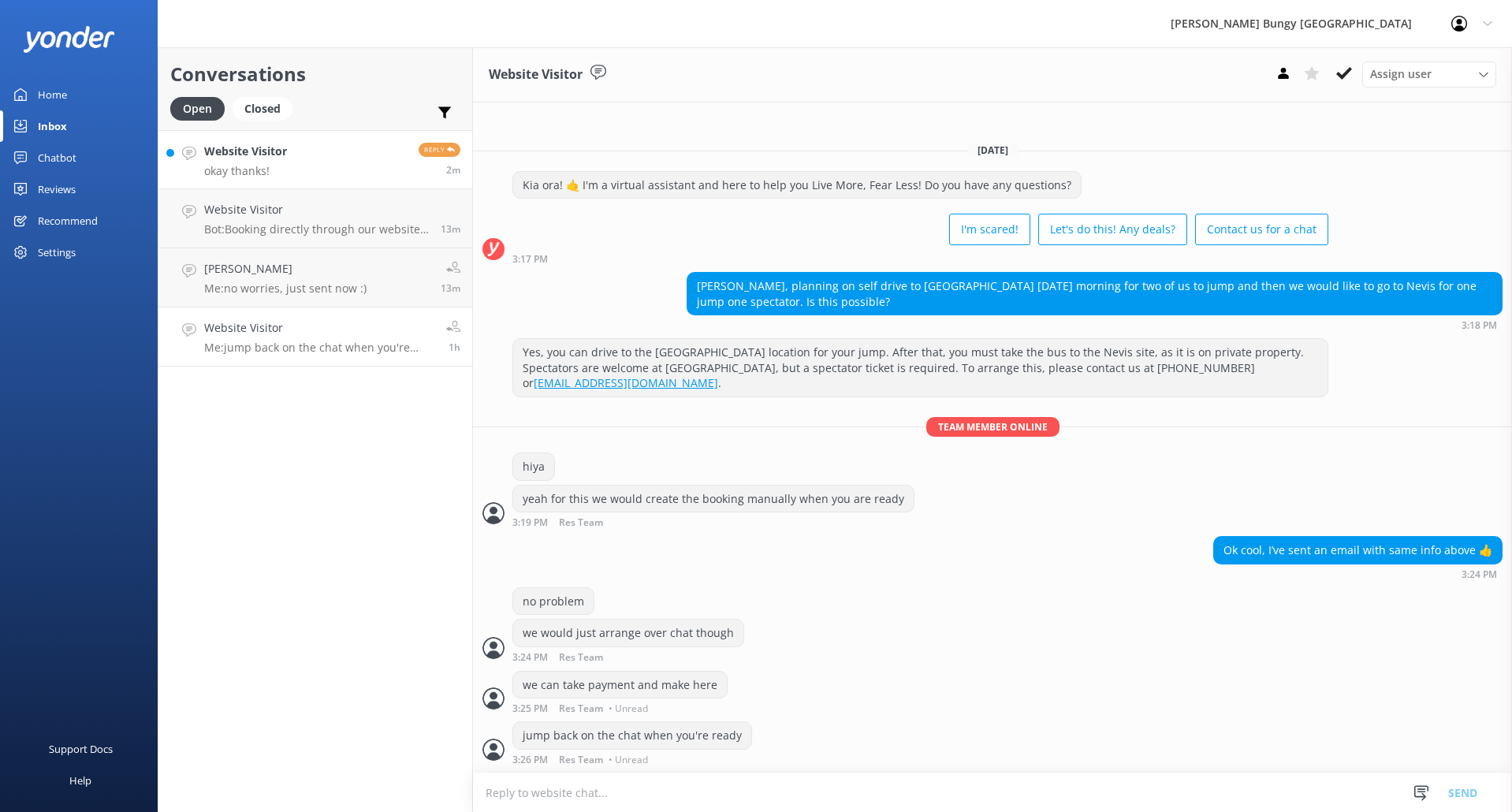
click at [268, 151] on h4 "Website Visitor" at bounding box center [245, 151] width 83 height 17
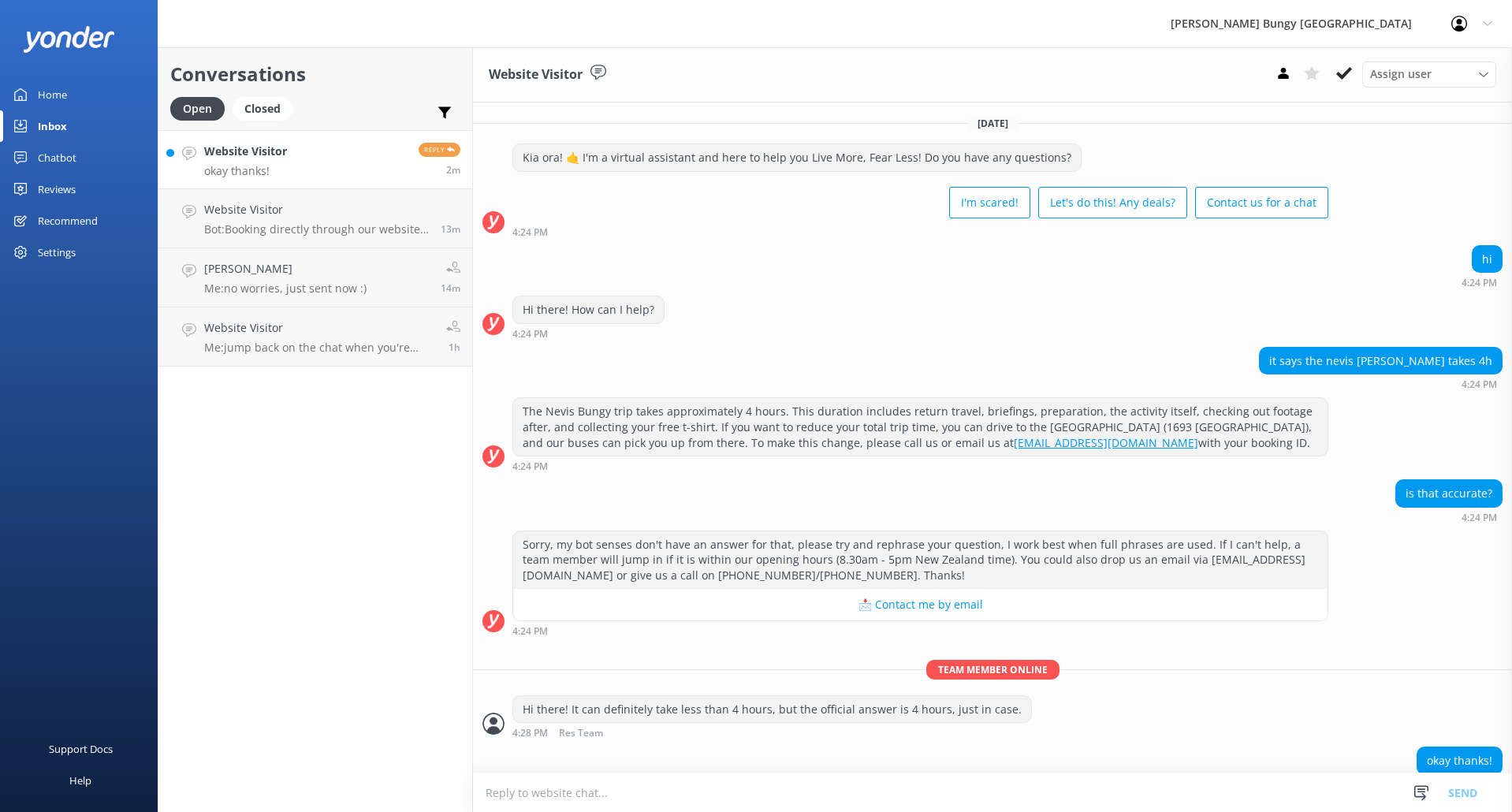
scroll to position [25, 0]
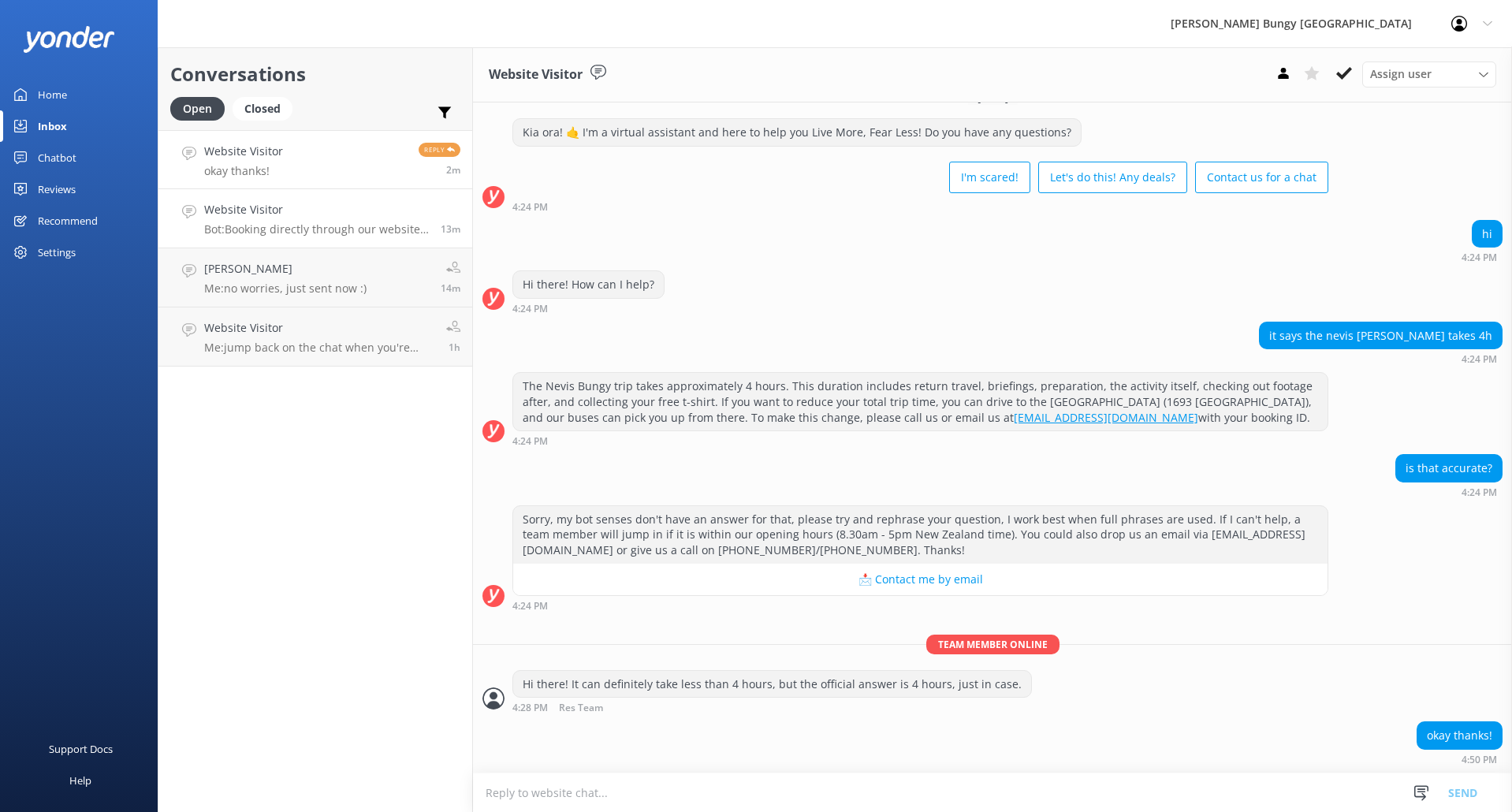
click at [333, 216] on h4 "Website Visitor" at bounding box center [316, 209] width 225 height 17
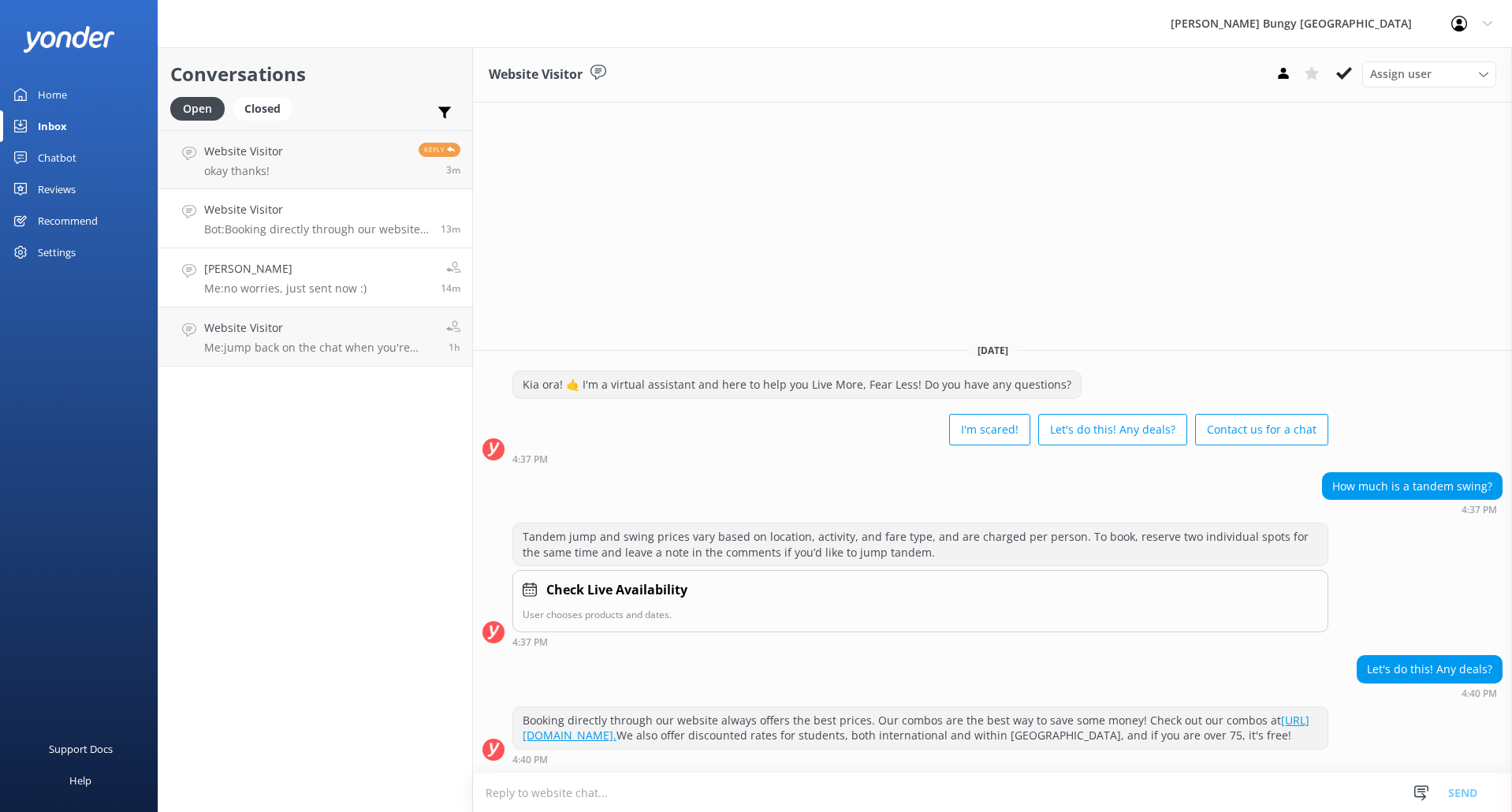
click at [336, 279] on div "[PERSON_NAME] Me: no worries, just sent now :)" at bounding box center [285, 277] width 163 height 34
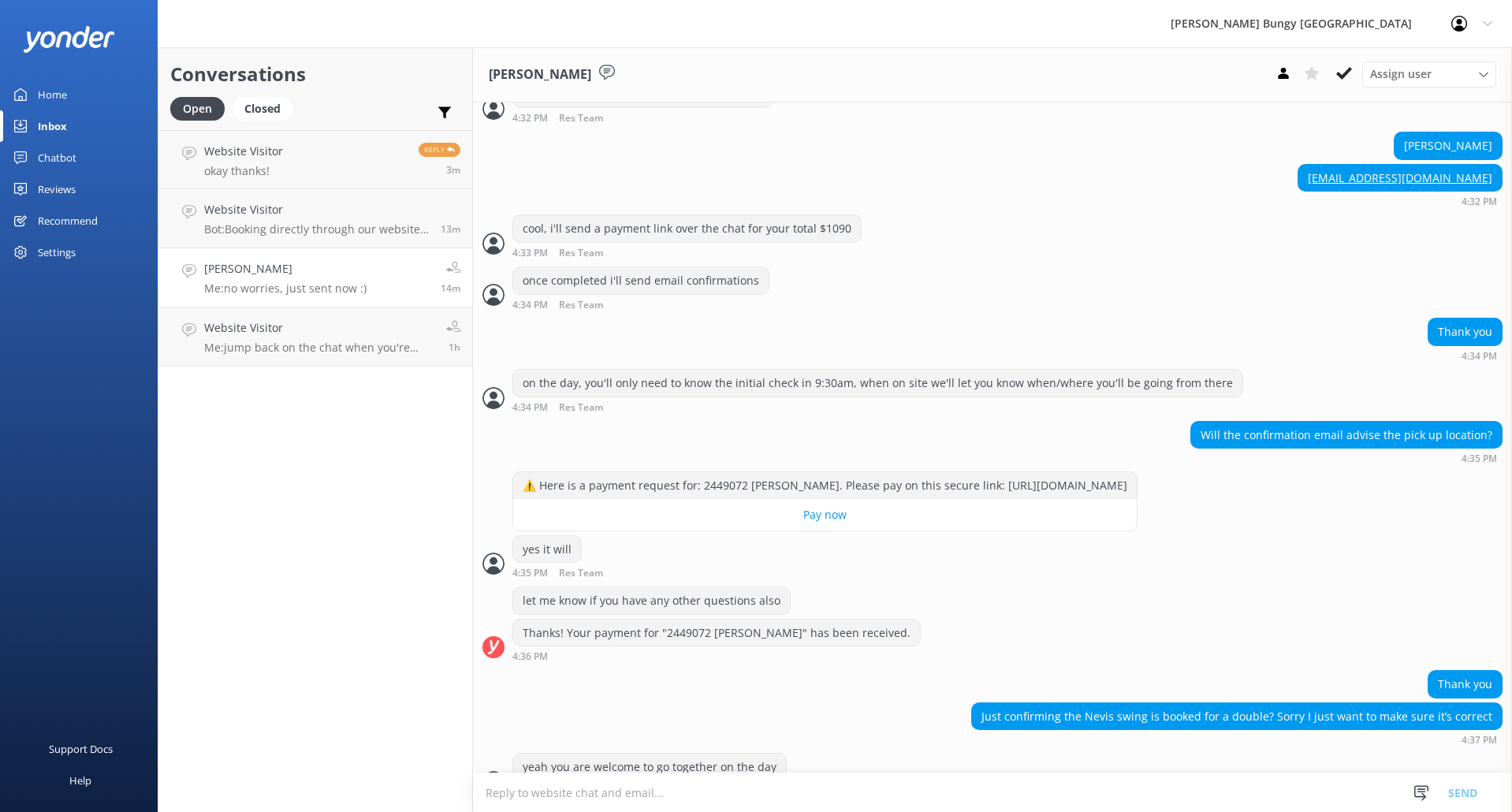
scroll to position [1142, 0]
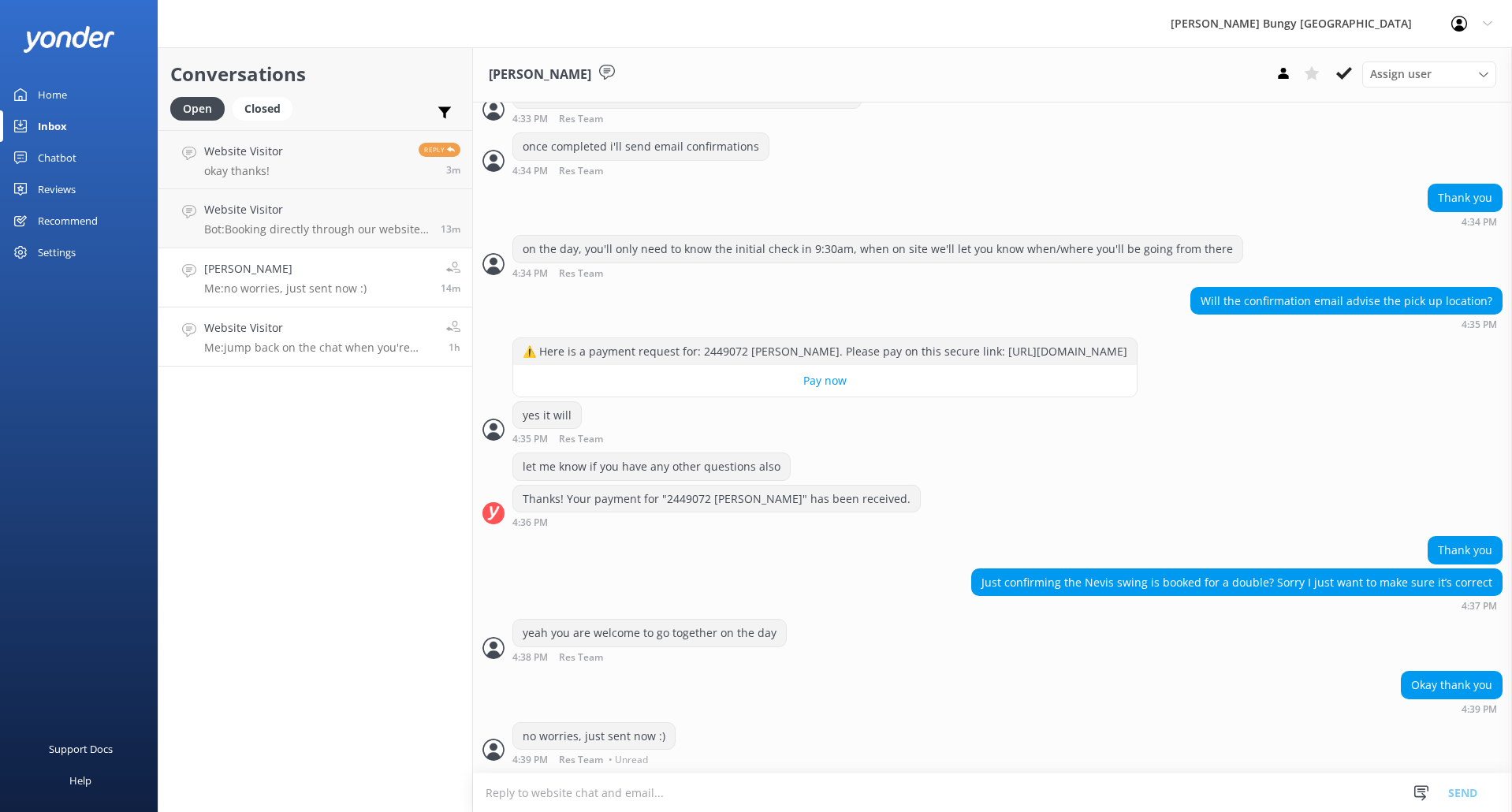
click at [323, 338] on div "Website Visitor Me: jump back on the chat when you're ready" at bounding box center [319, 336] width 230 height 34
